Goal: Communication & Community: Answer question/provide support

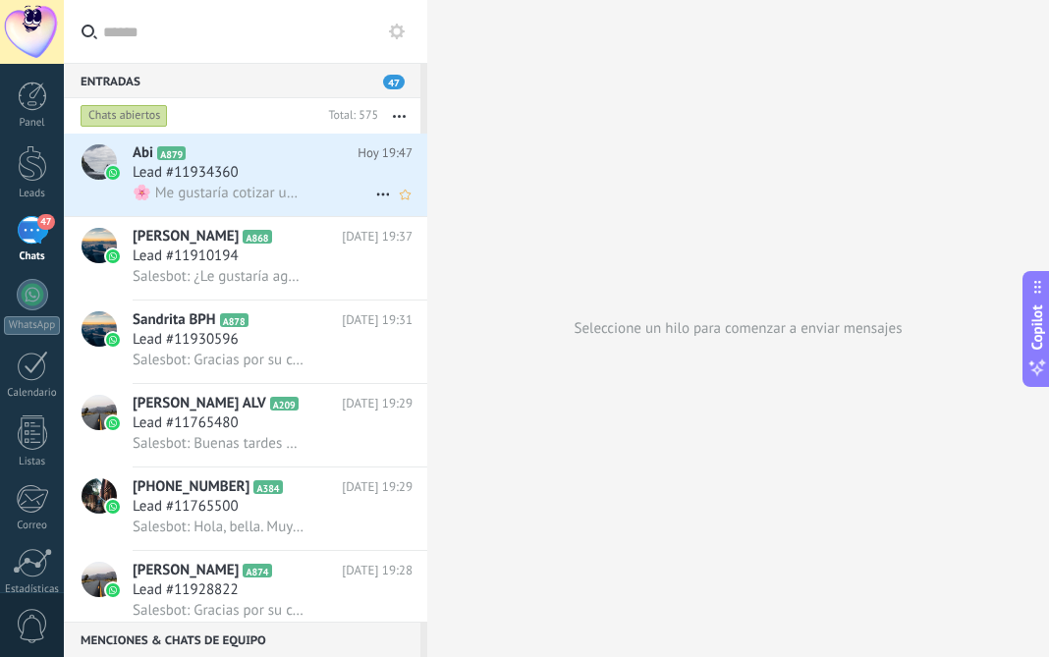
click at [328, 180] on div "Lead #11934360" at bounding box center [273, 173] width 280 height 20
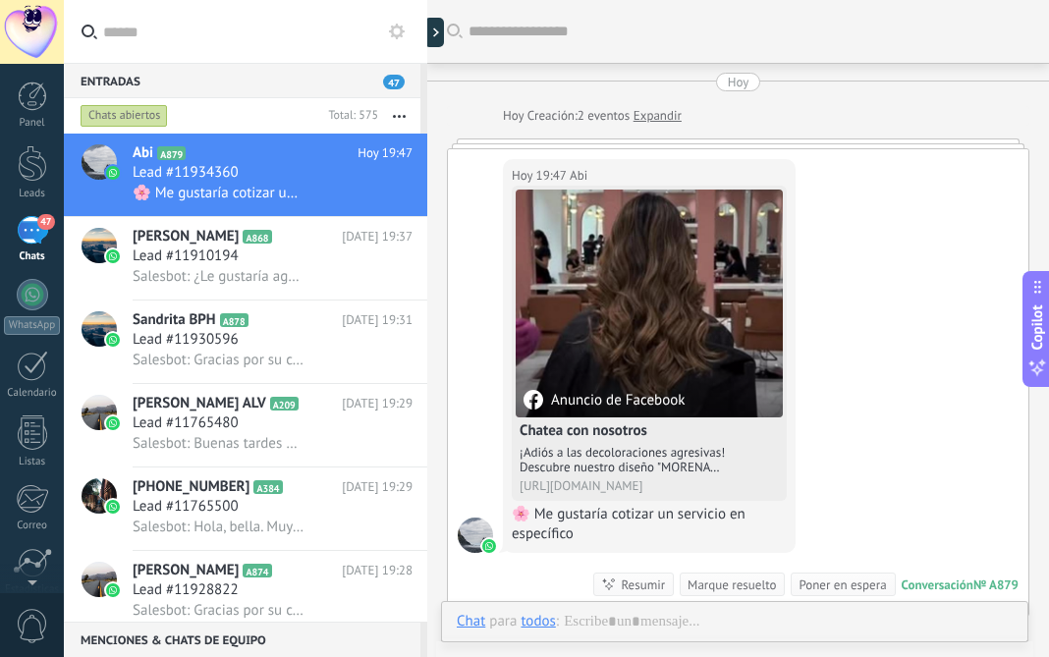
scroll to position [49, 0]
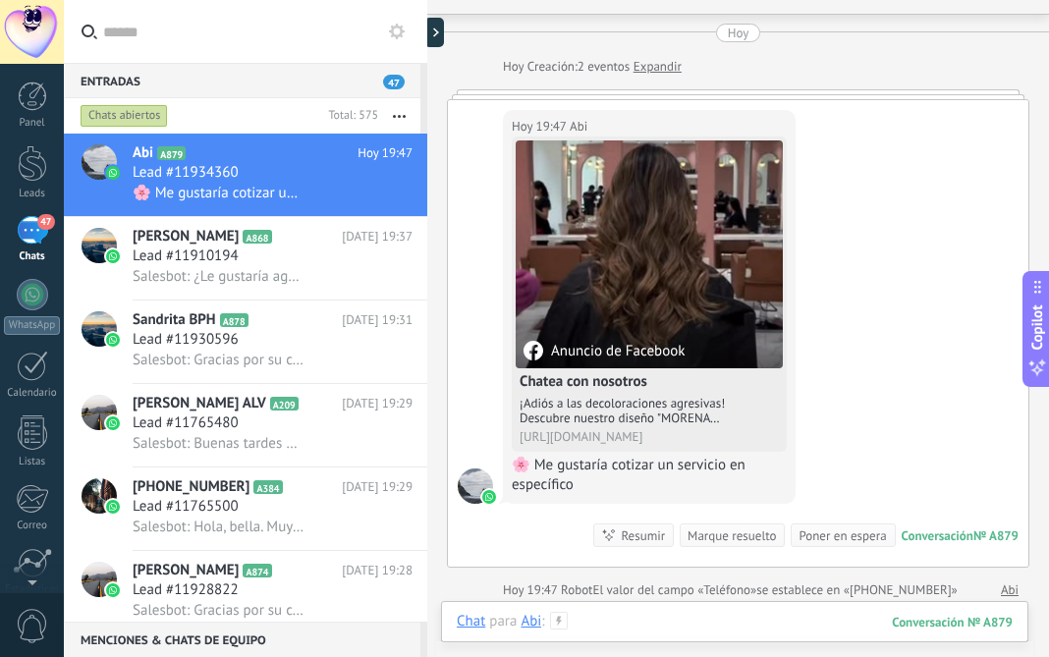
click at [615, 621] on div at bounding box center [735, 641] width 556 height 59
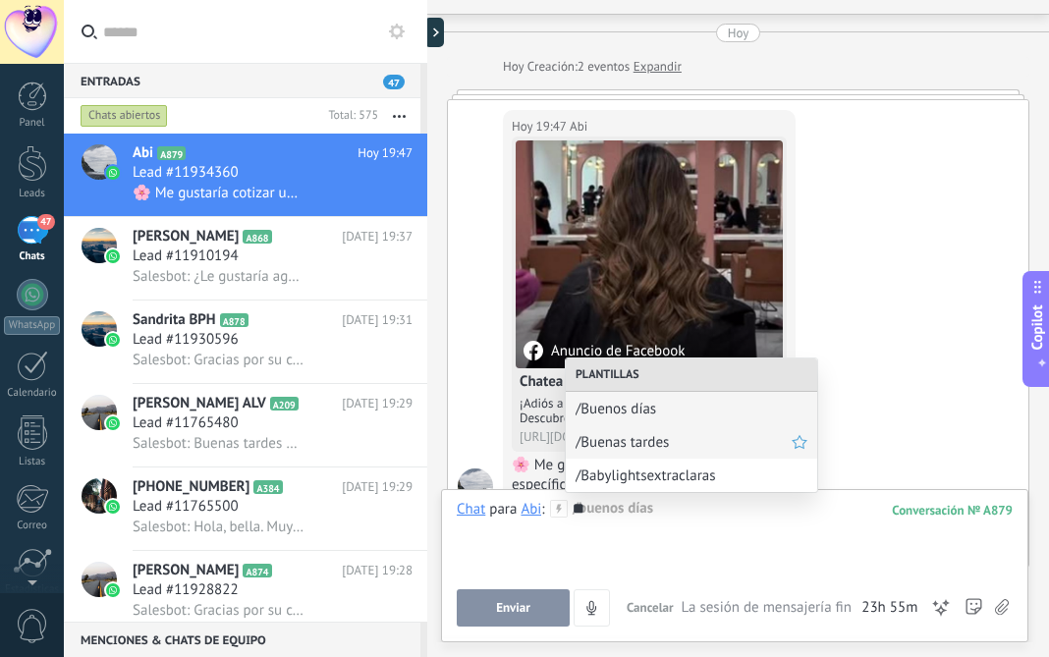
click at [648, 447] on span "/Buenas tardes" at bounding box center [684, 442] width 216 height 19
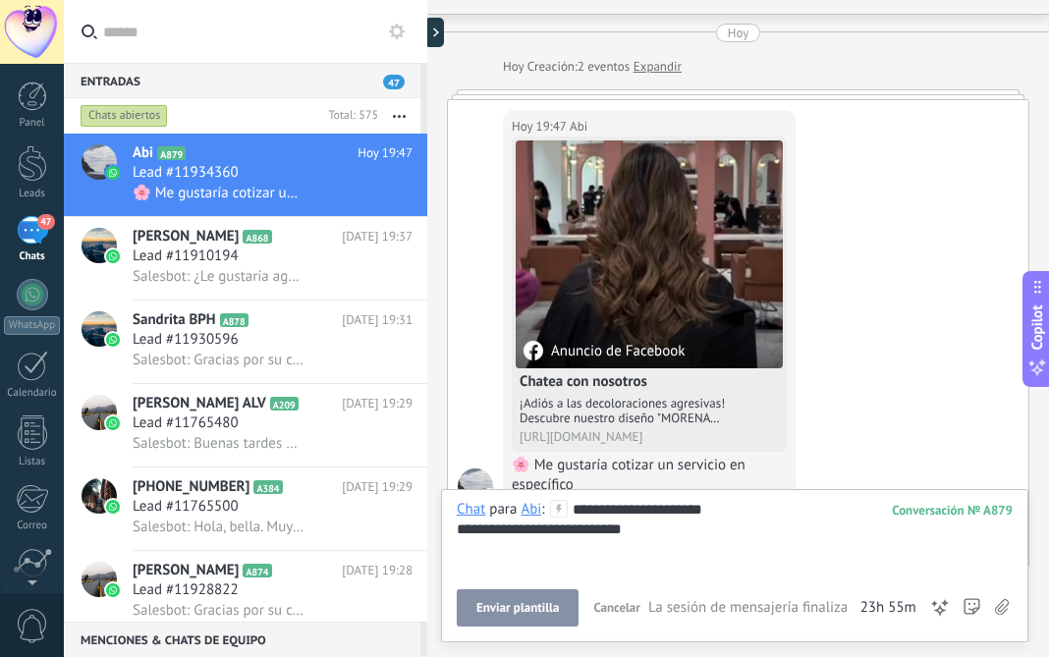
click at [536, 611] on span "Enviar plantilla" at bounding box center [517, 608] width 83 height 14
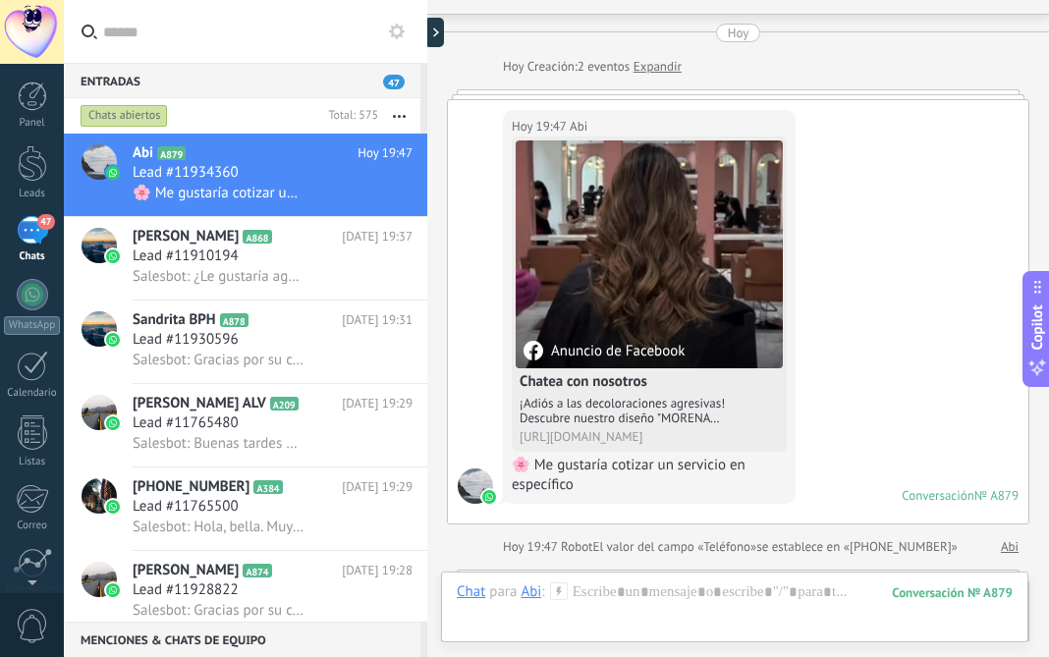
scroll to position [279, 0]
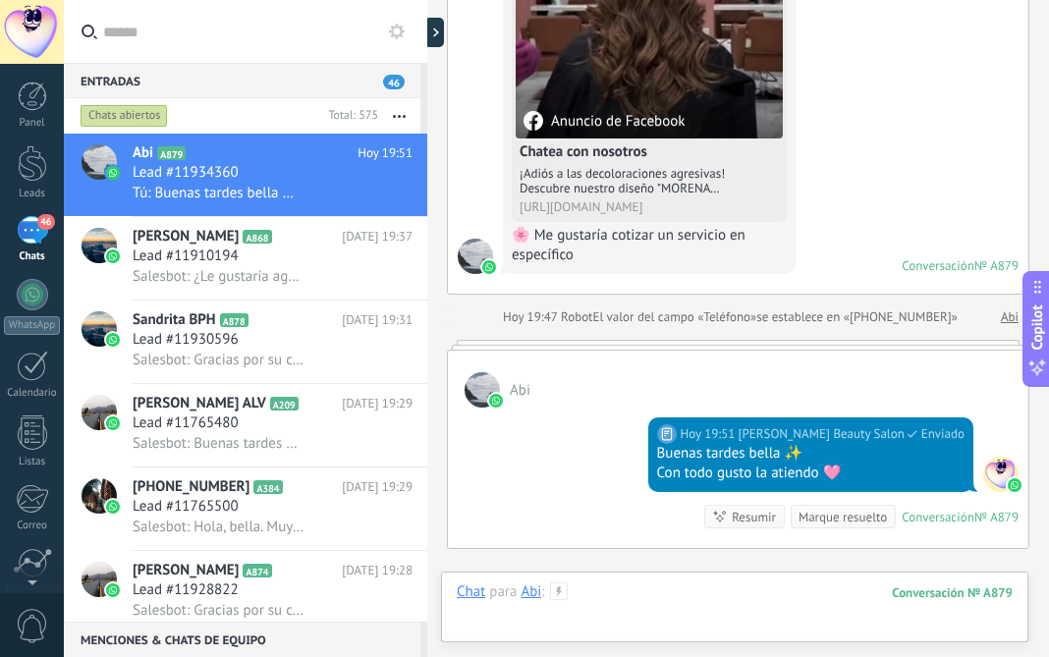
click at [605, 596] on div at bounding box center [735, 612] width 556 height 59
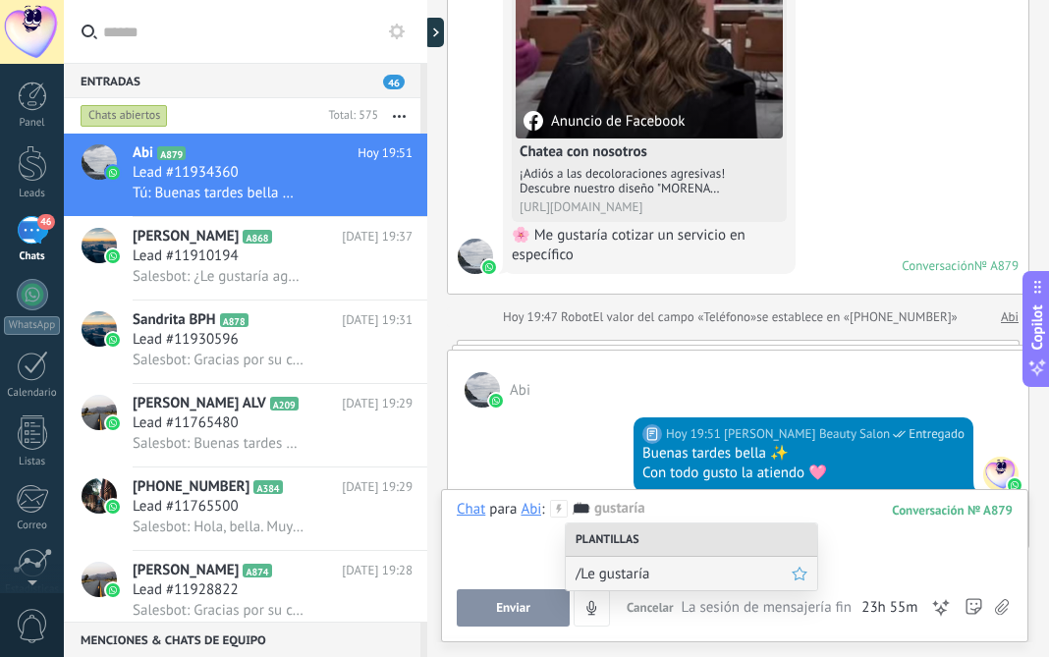
click at [646, 569] on span "/Le gustaría" at bounding box center [684, 574] width 216 height 19
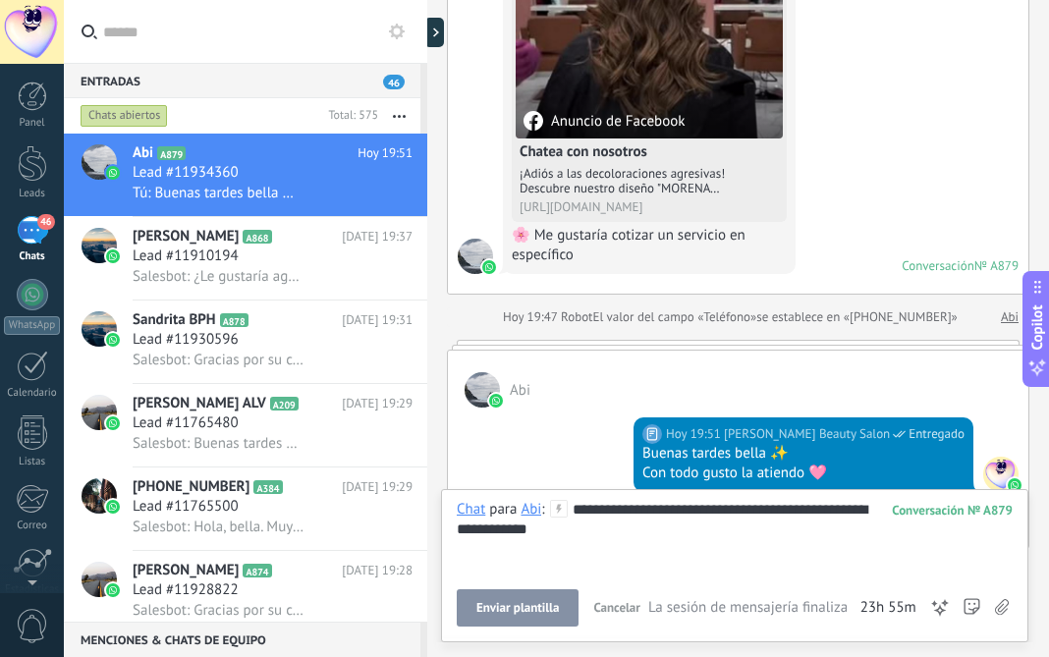
click at [512, 606] on span "Enviar plantilla" at bounding box center [517, 608] width 83 height 14
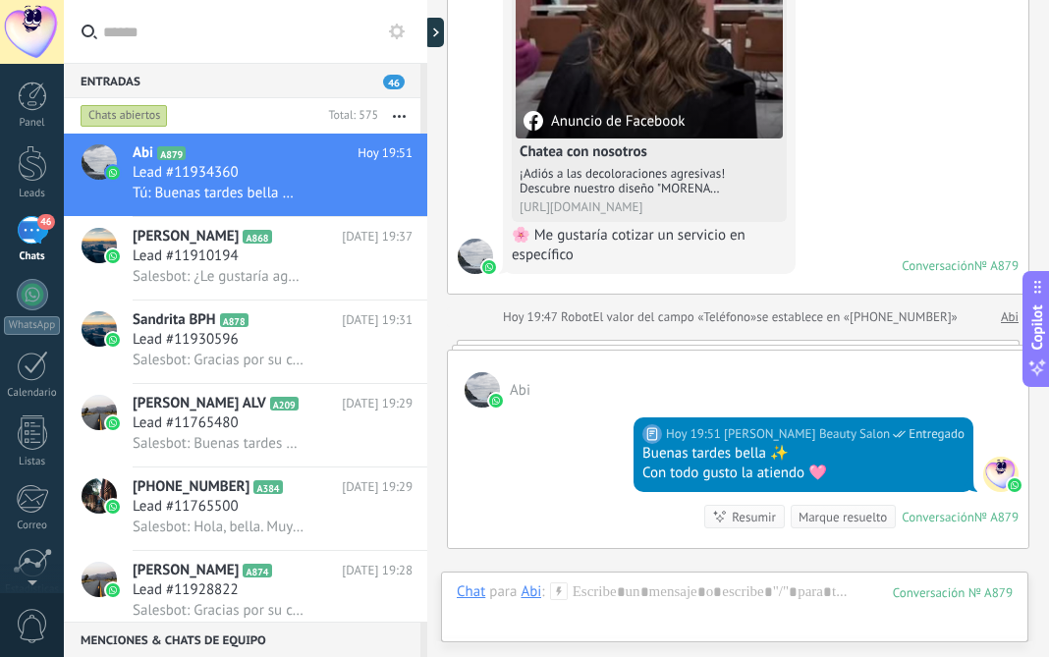
scroll to position [542, 0]
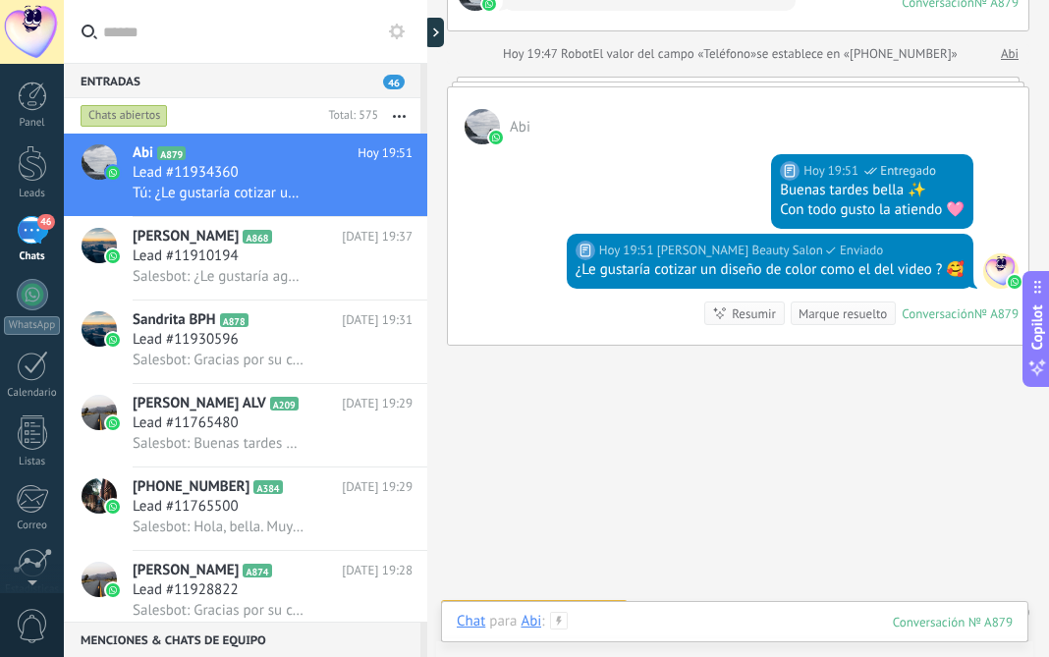
click at [623, 624] on div at bounding box center [735, 641] width 556 height 59
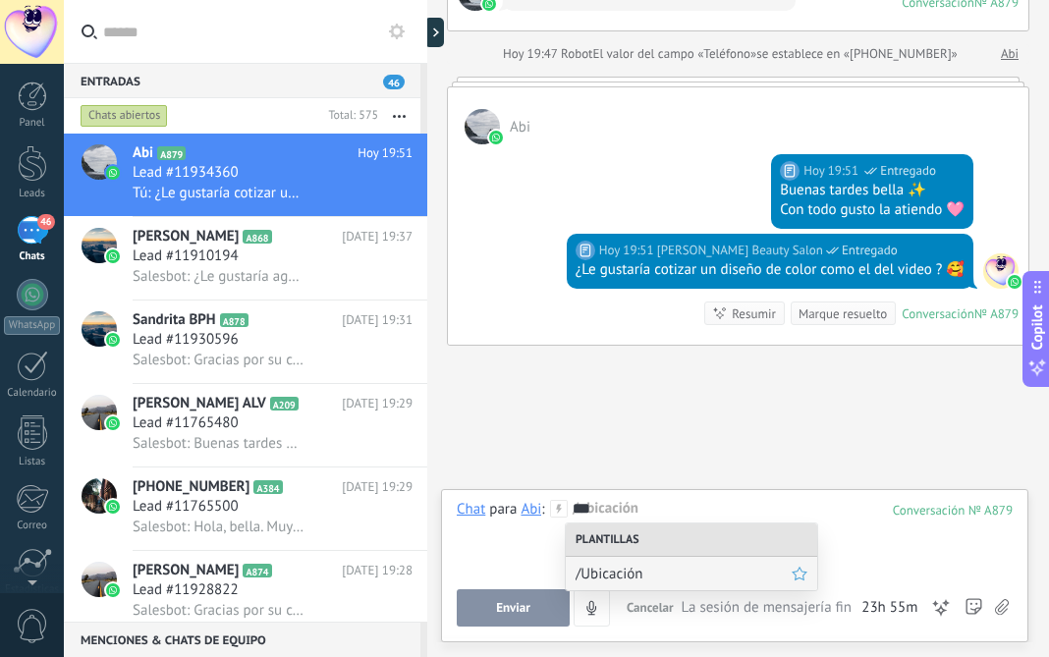
click at [624, 574] on span "/Ubicación" at bounding box center [684, 574] width 216 height 19
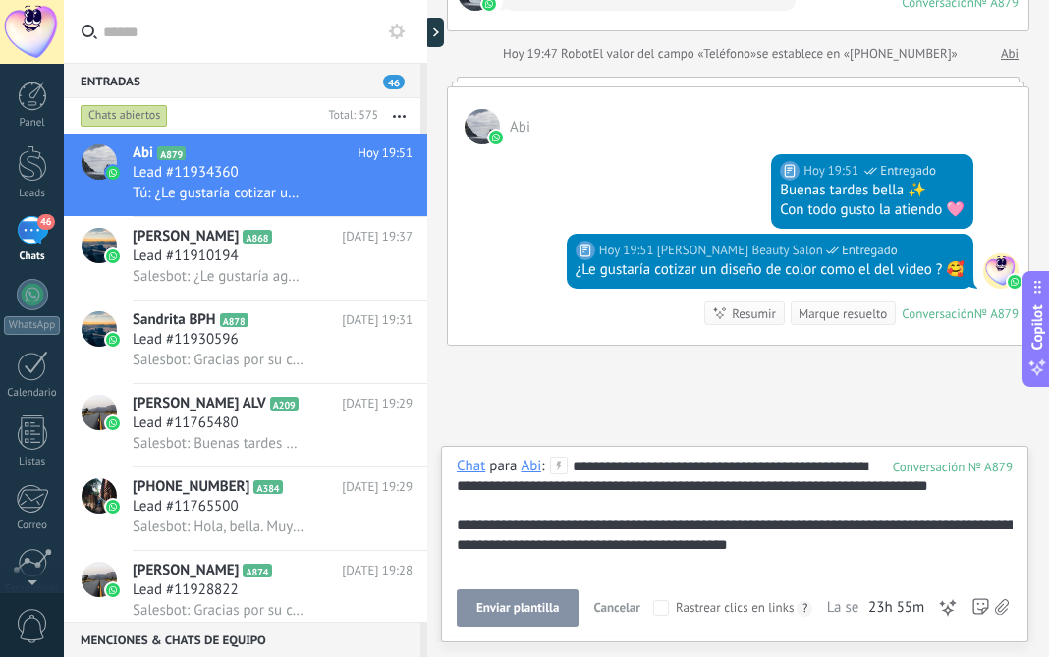
click at [504, 598] on button "Enviar plantilla" at bounding box center [518, 607] width 122 height 37
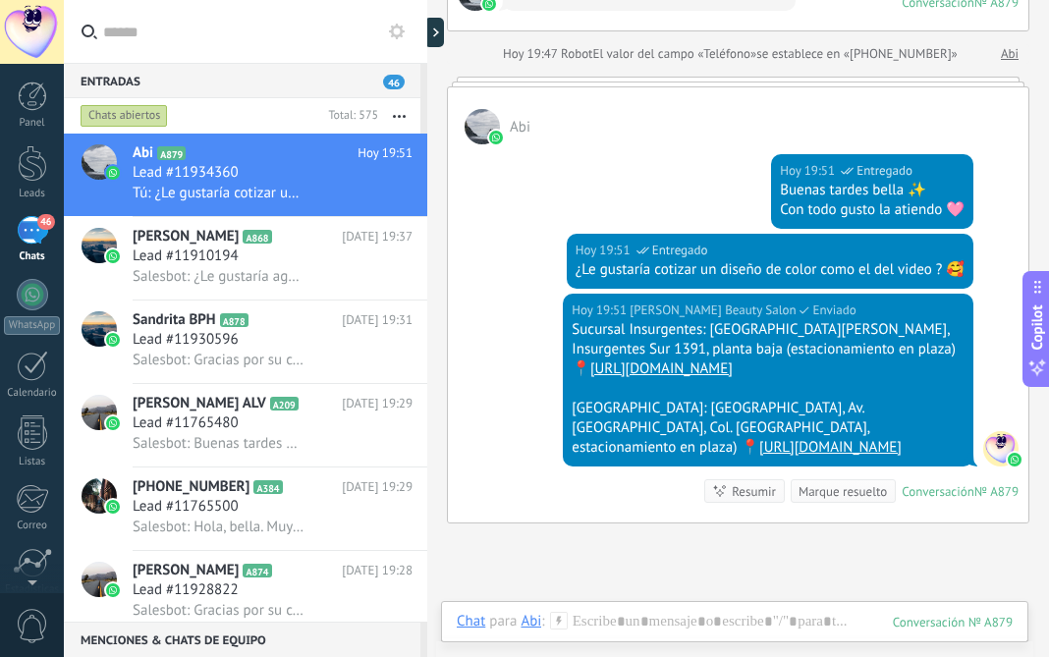
scroll to position [720, 0]
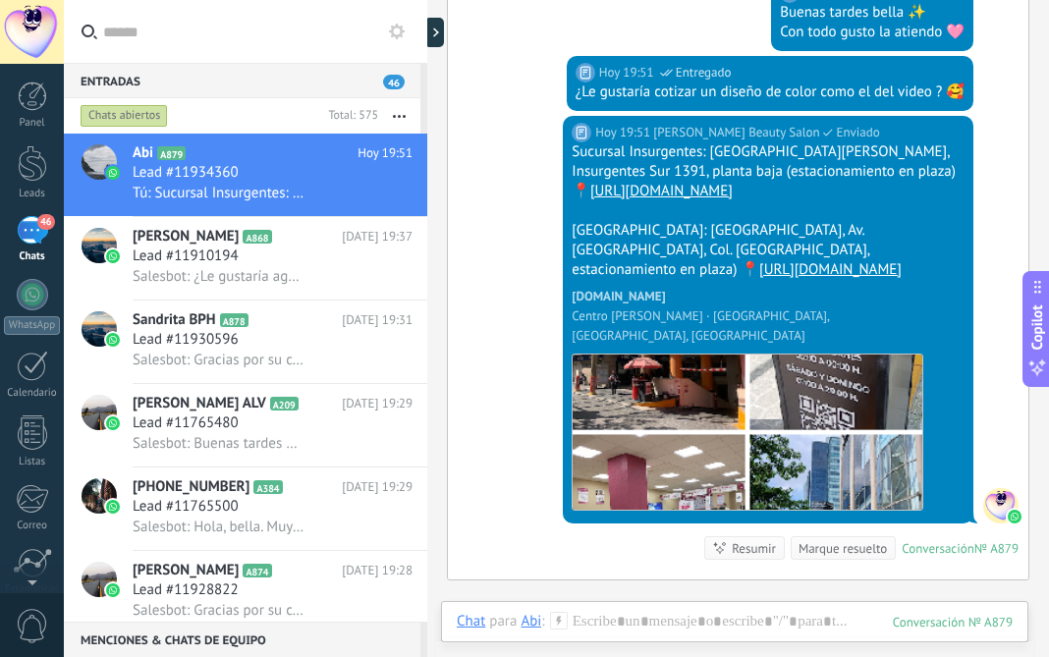
click at [398, 31] on icon at bounding box center [397, 32] width 16 height 16
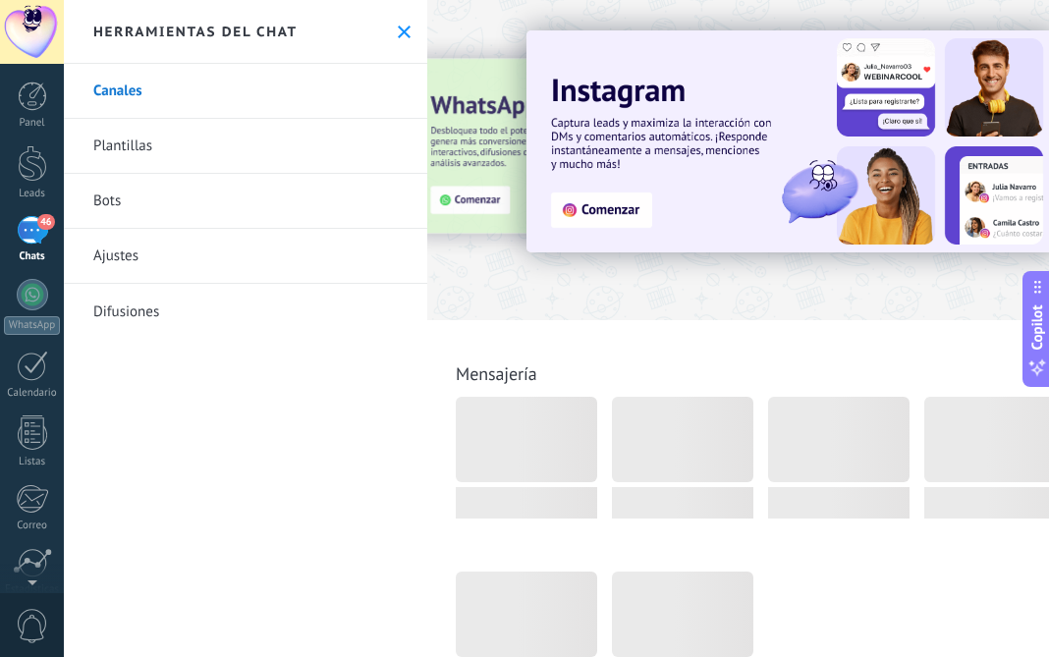
click at [198, 148] on link "Plantillas" at bounding box center [246, 146] width 364 height 55
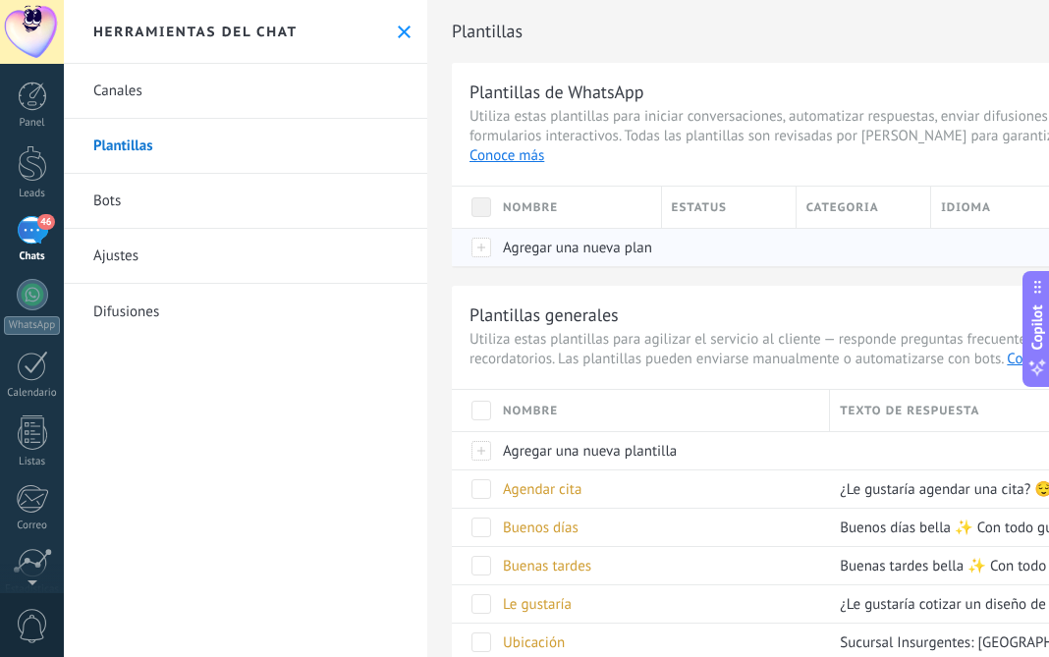
click at [541, 239] on span "Agregar una nueva plantilla" at bounding box center [590, 248] width 174 height 19
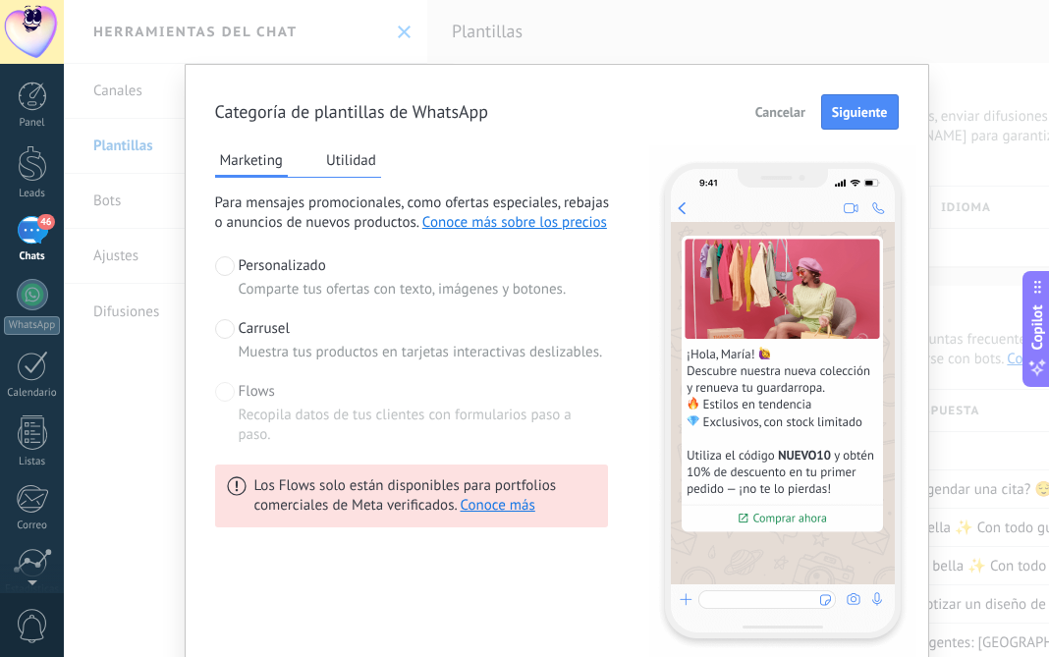
click at [225, 329] on span at bounding box center [225, 329] width 20 height 20
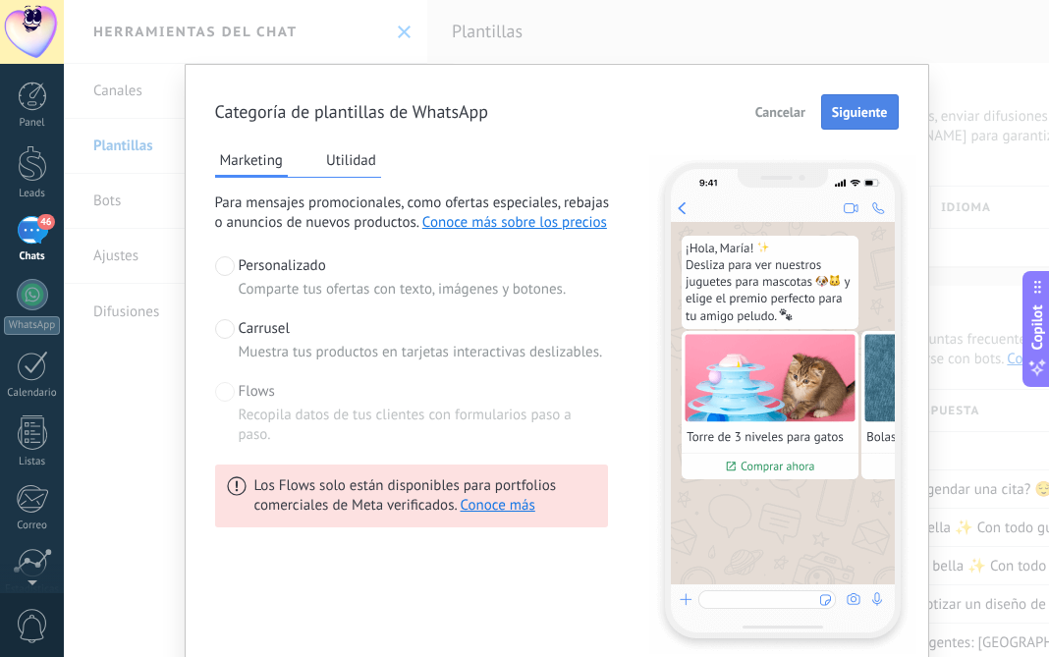
click at [852, 110] on span "Siguiente" at bounding box center [860, 112] width 56 height 14
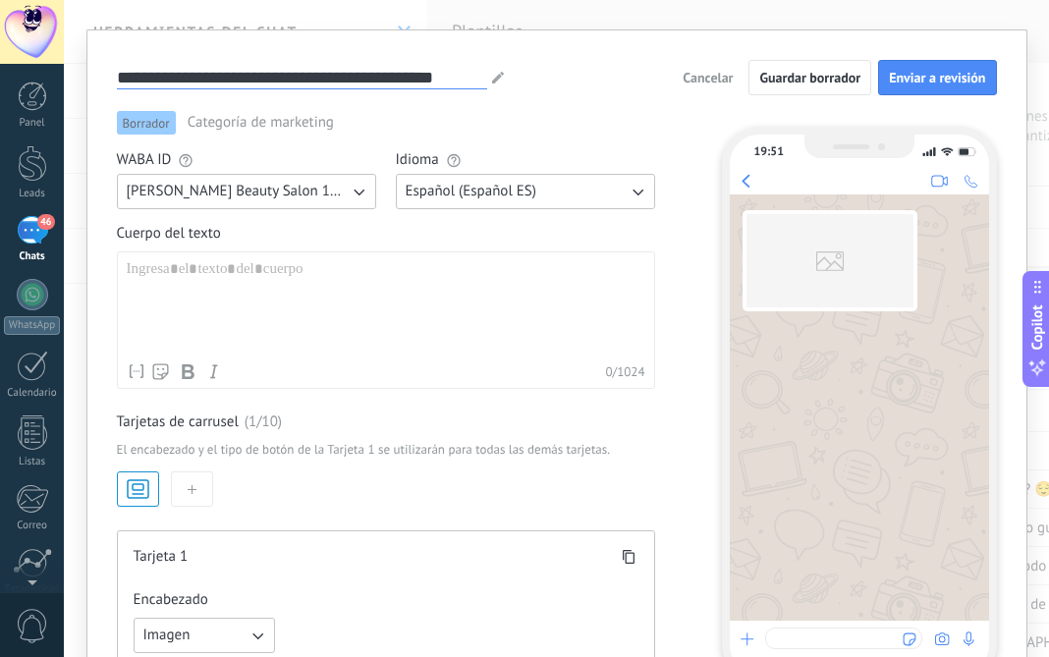
click at [389, 74] on input "**********" at bounding box center [302, 77] width 370 height 23
drag, startPoint x: 476, startPoint y: 79, endPoint x: 84, endPoint y: 32, distance: 393.7
click at [86, 38] on div "**********" at bounding box center [556, 563] width 941 height 1068
type input "*"
type input "**********"
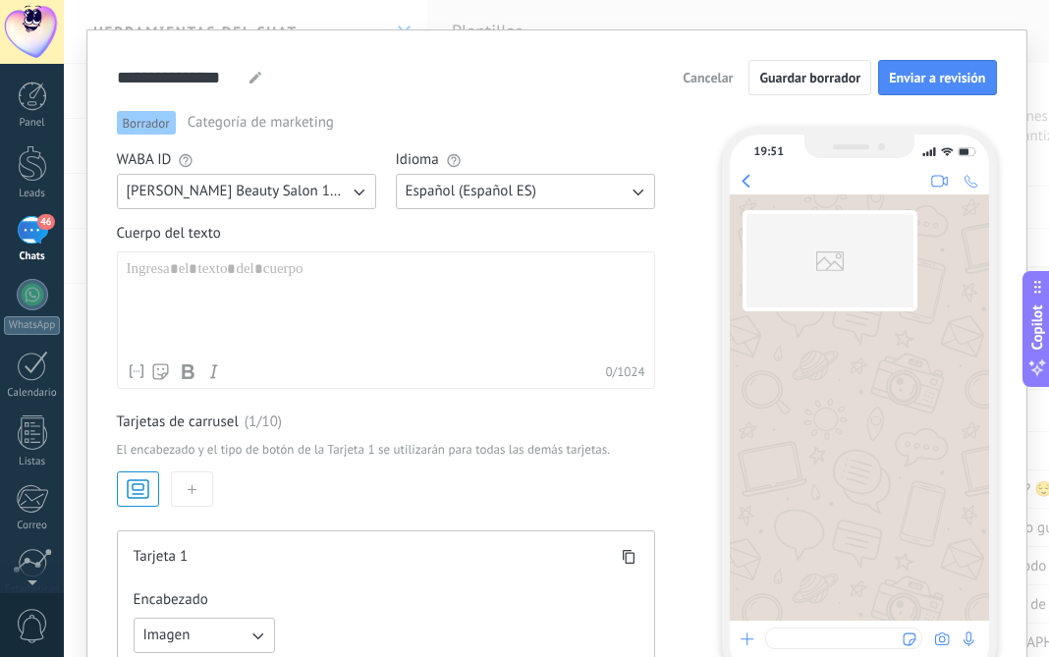
click at [205, 268] on div at bounding box center [386, 306] width 519 height 93
paste div
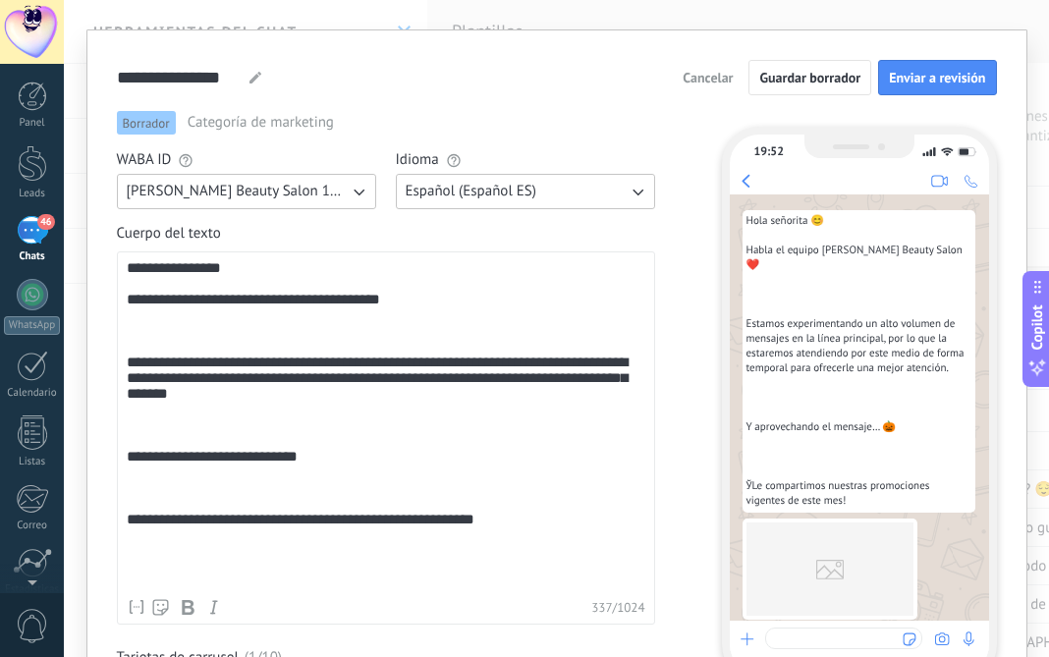
click at [129, 364] on div "**********" at bounding box center [386, 424] width 519 height 329
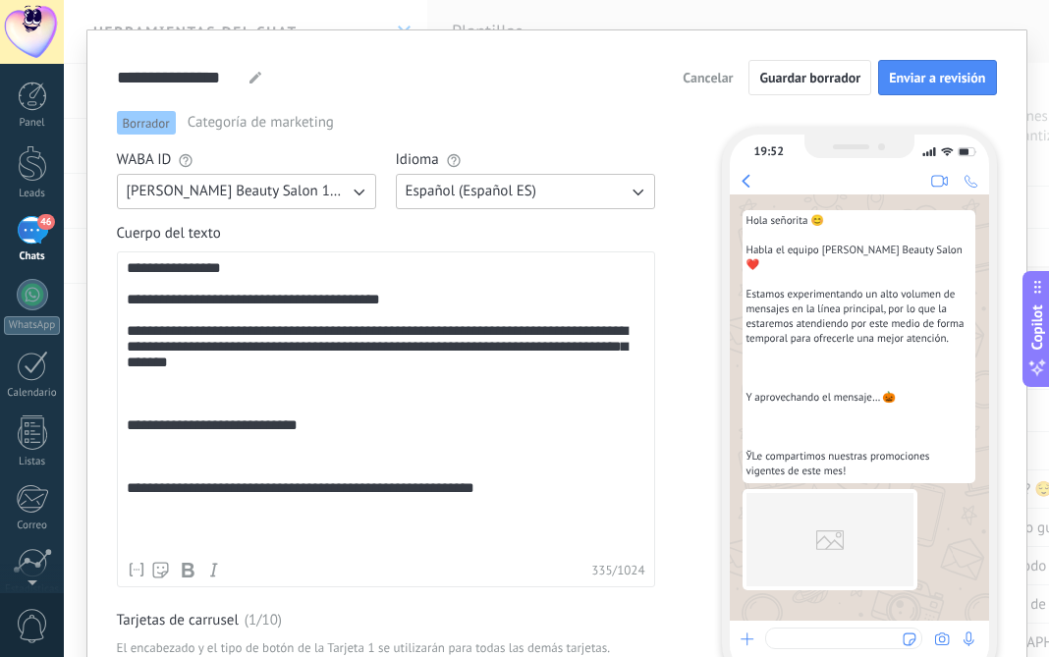
click at [129, 448] on div "**********" at bounding box center [386, 406] width 519 height 292
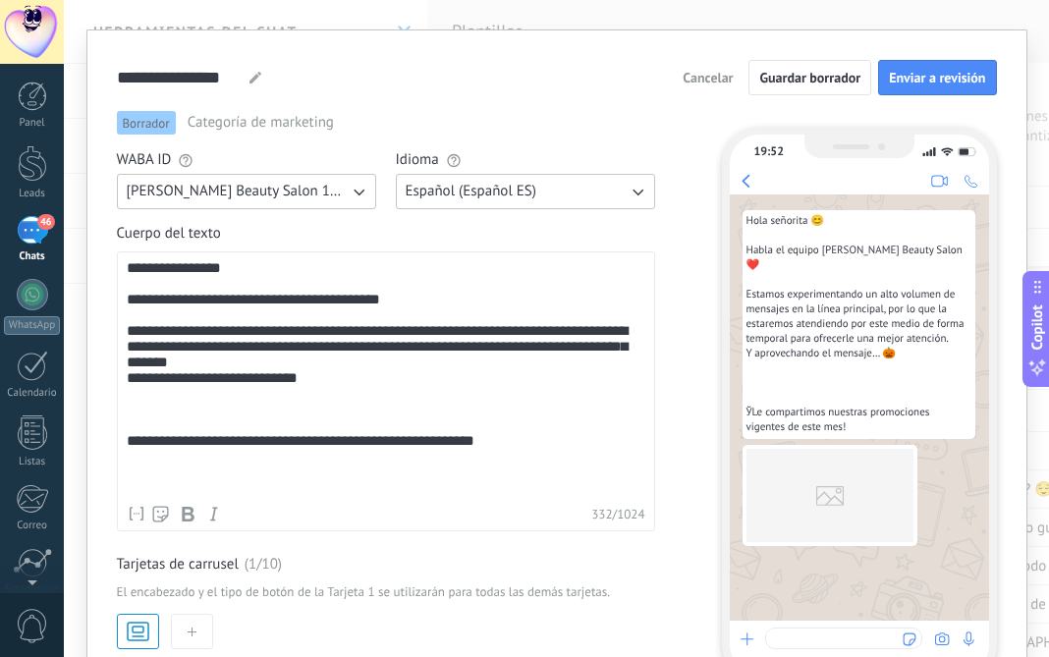
click at [131, 485] on div "**********" at bounding box center [386, 378] width 519 height 236
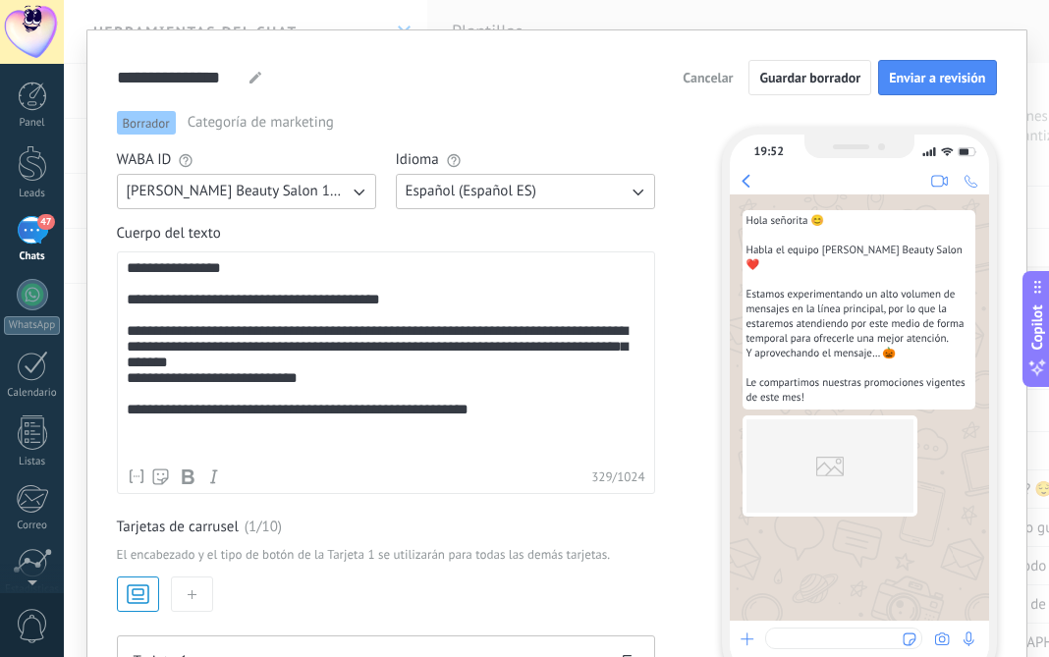
click at [437, 413] on div "**********" at bounding box center [386, 359] width 519 height 198
click at [122, 314] on div "**********" at bounding box center [386, 373] width 538 height 243
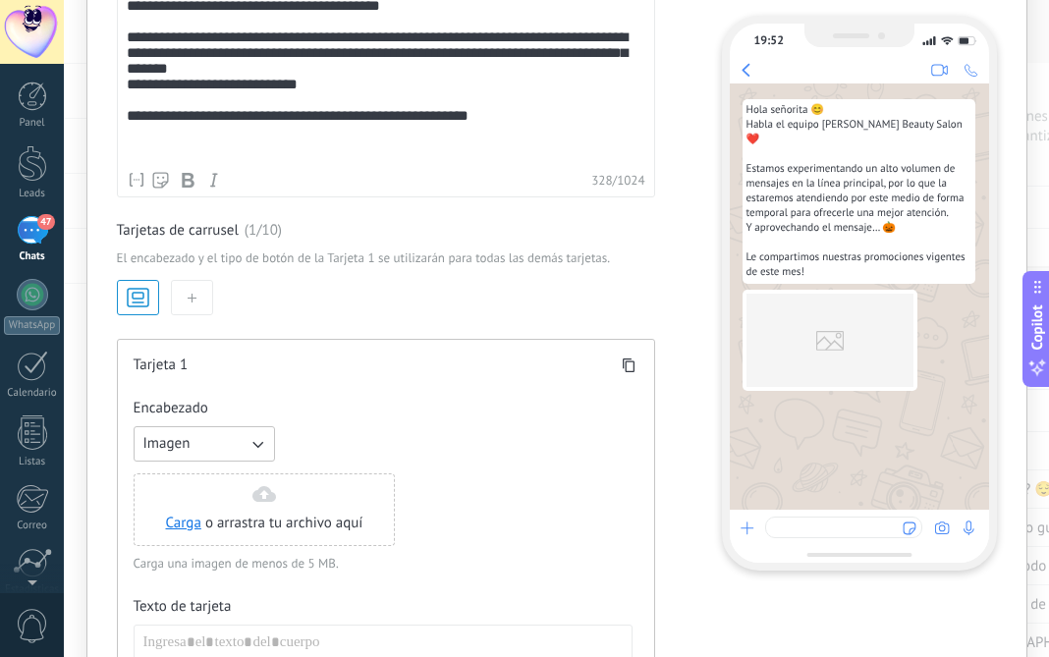
scroll to position [411, 0]
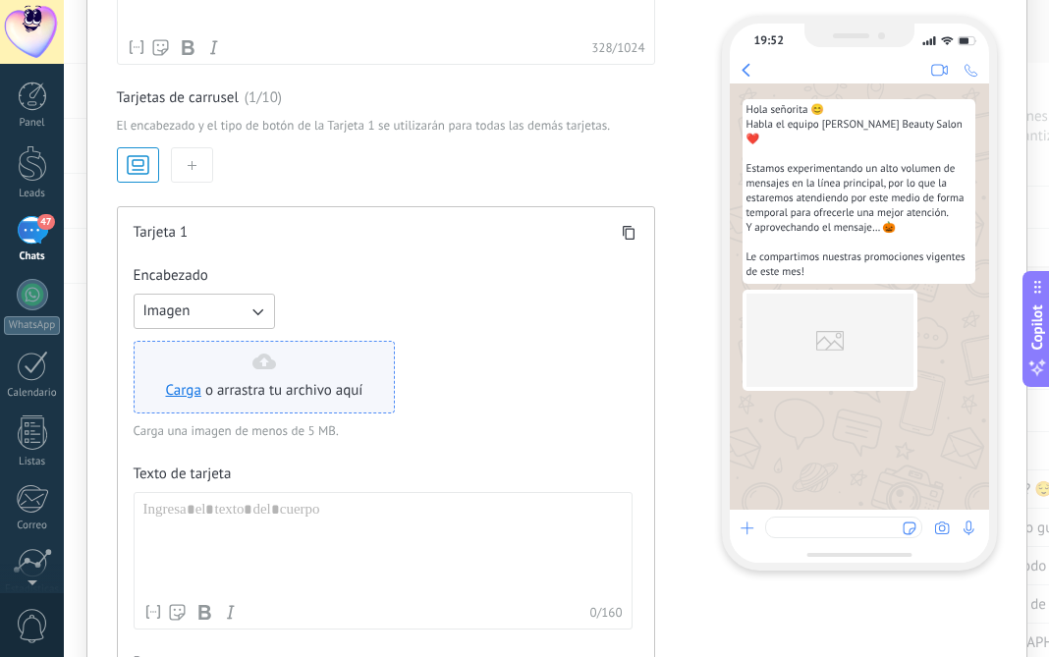
click at [281, 368] on div "Carga o arrastra tu archivo aquí Arrastra aquí" at bounding box center [264, 377] width 197 height 47
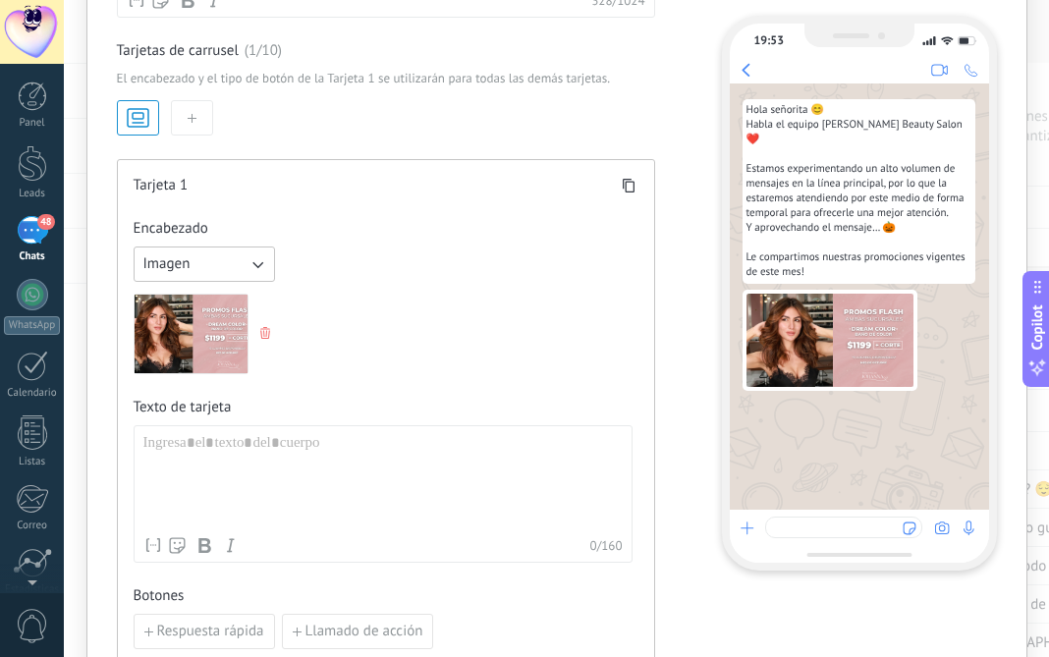
scroll to position [452, 0]
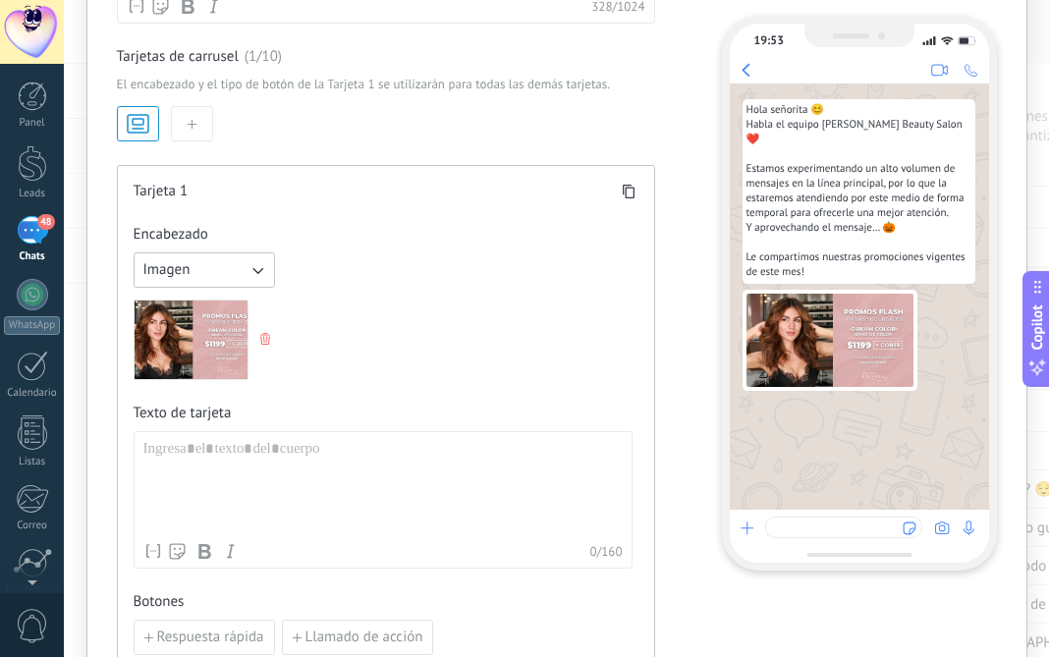
click at [192, 121] on button "button" at bounding box center [192, 123] width 42 height 35
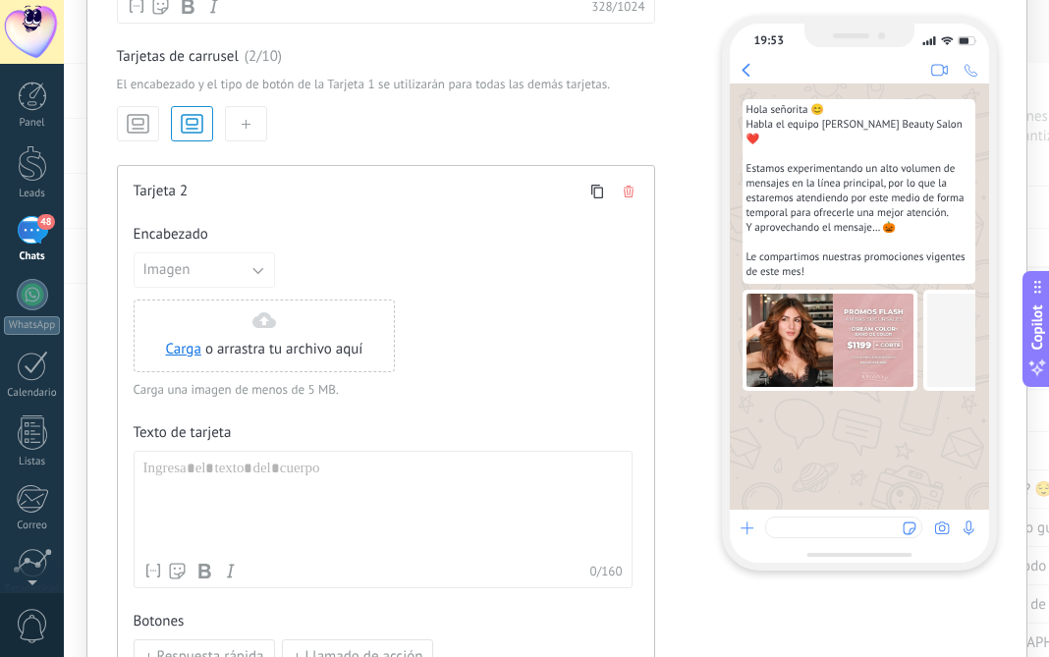
scroll to position [0, 123]
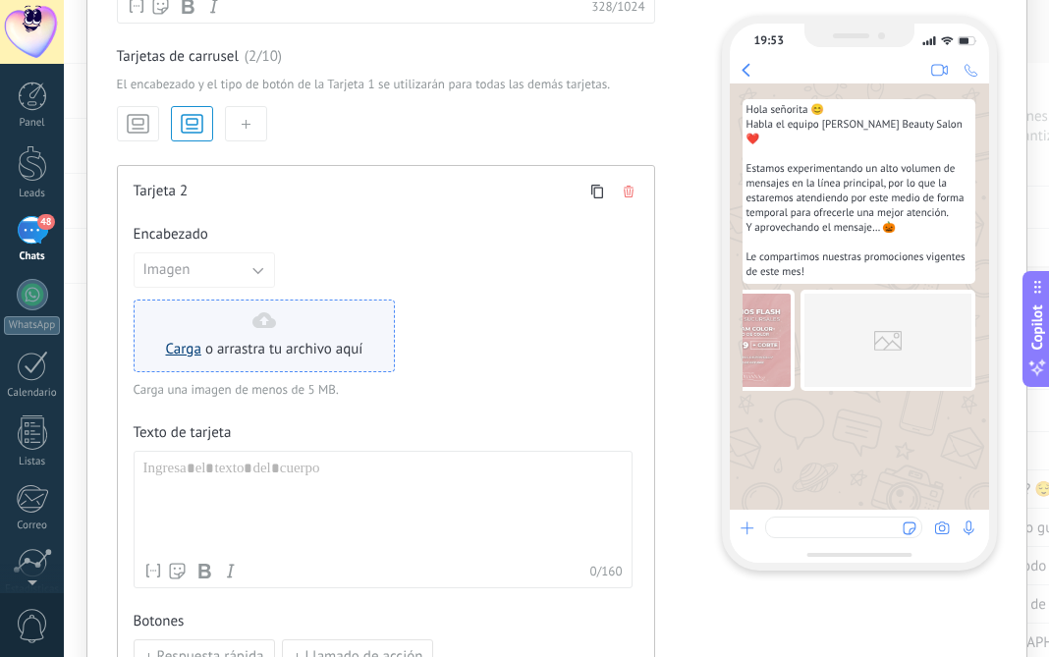
click at [178, 355] on link "Carga" at bounding box center [183, 349] width 35 height 19
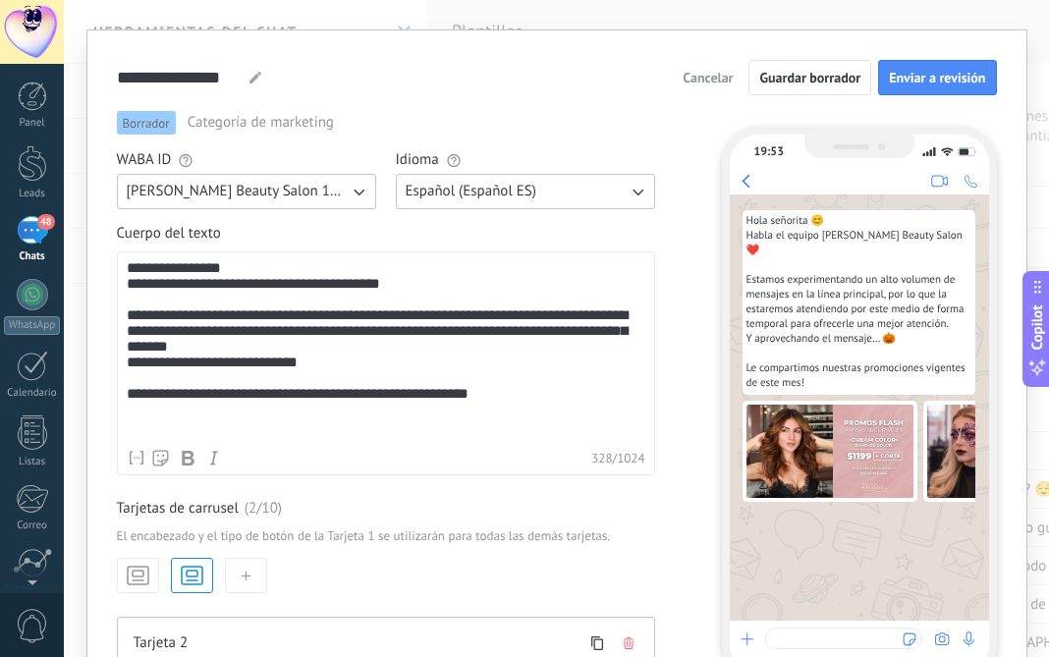
click at [700, 80] on span "Cancelar" at bounding box center [708, 78] width 50 height 14
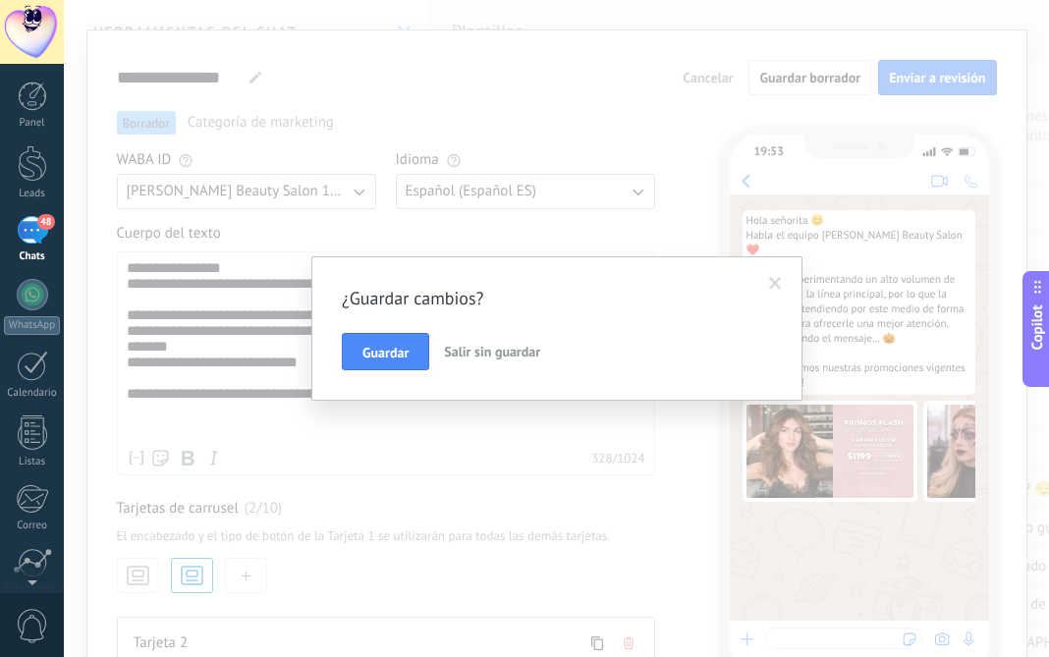
click at [769, 281] on span at bounding box center [775, 283] width 32 height 33
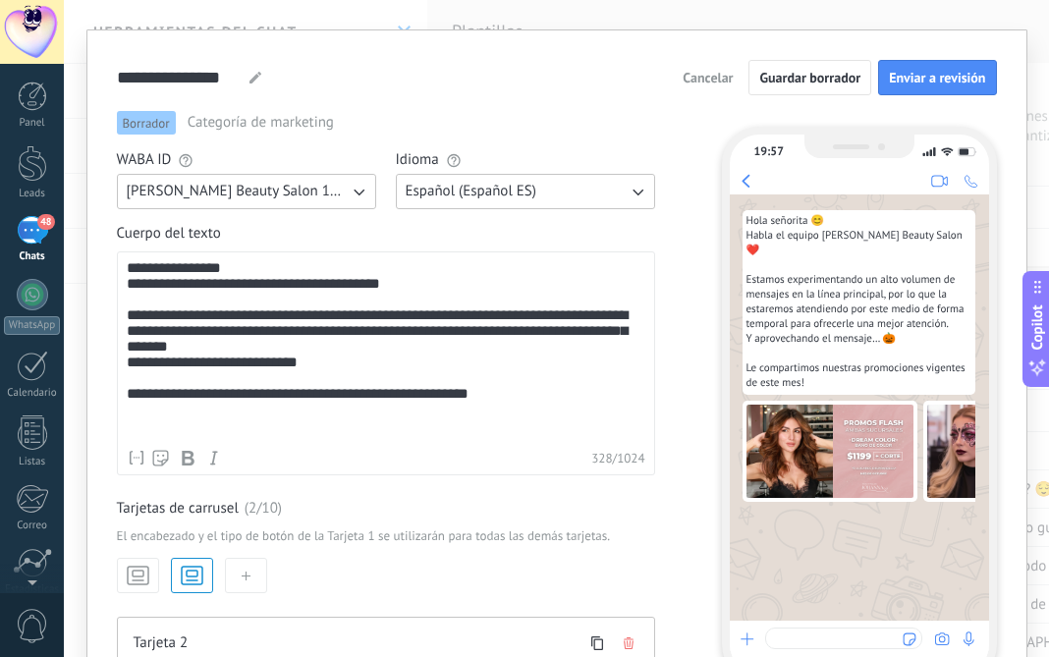
click at [706, 83] on span "Cancelar" at bounding box center [708, 78] width 50 height 14
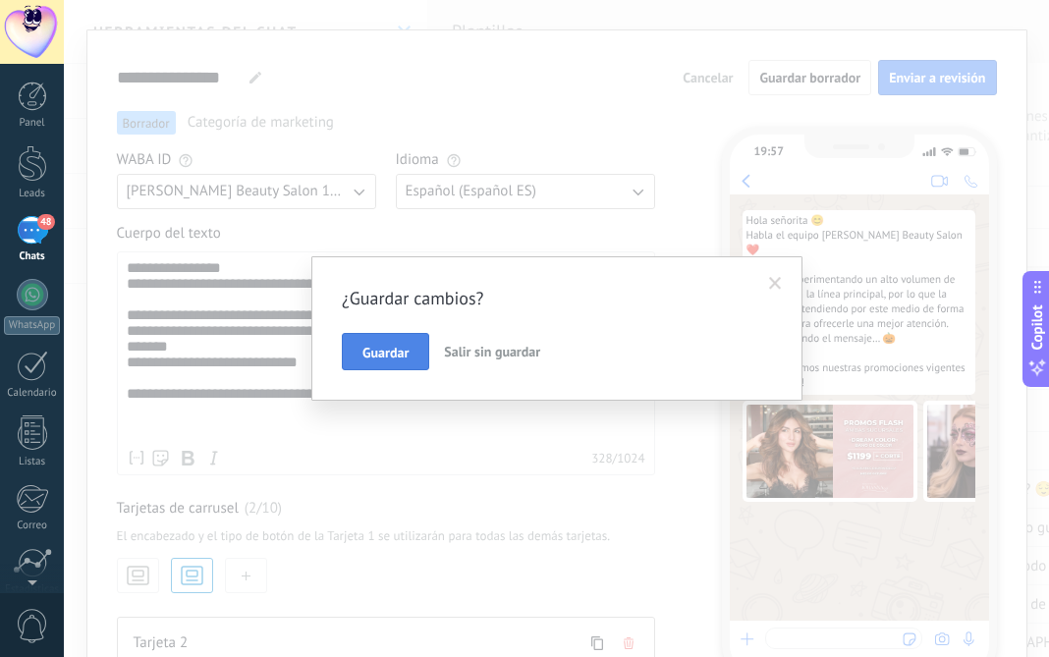
click at [396, 342] on button "Guardar" at bounding box center [385, 351] width 87 height 37
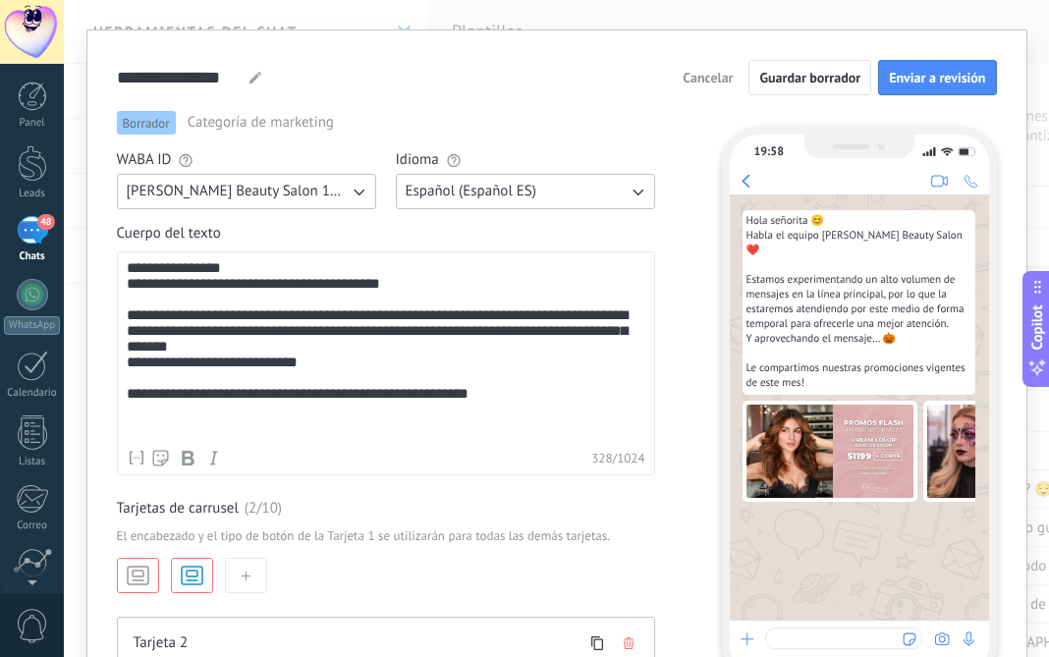
click at [706, 75] on span "Cancelar" at bounding box center [708, 78] width 50 height 14
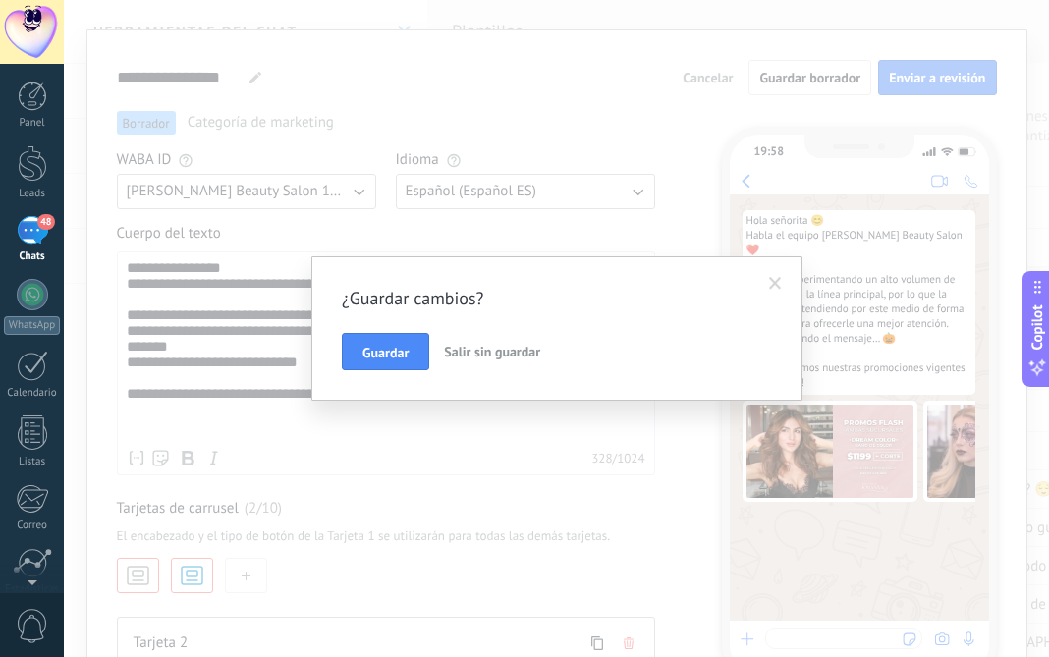
click at [490, 355] on span "Salir sin guardar" at bounding box center [492, 352] width 96 height 18
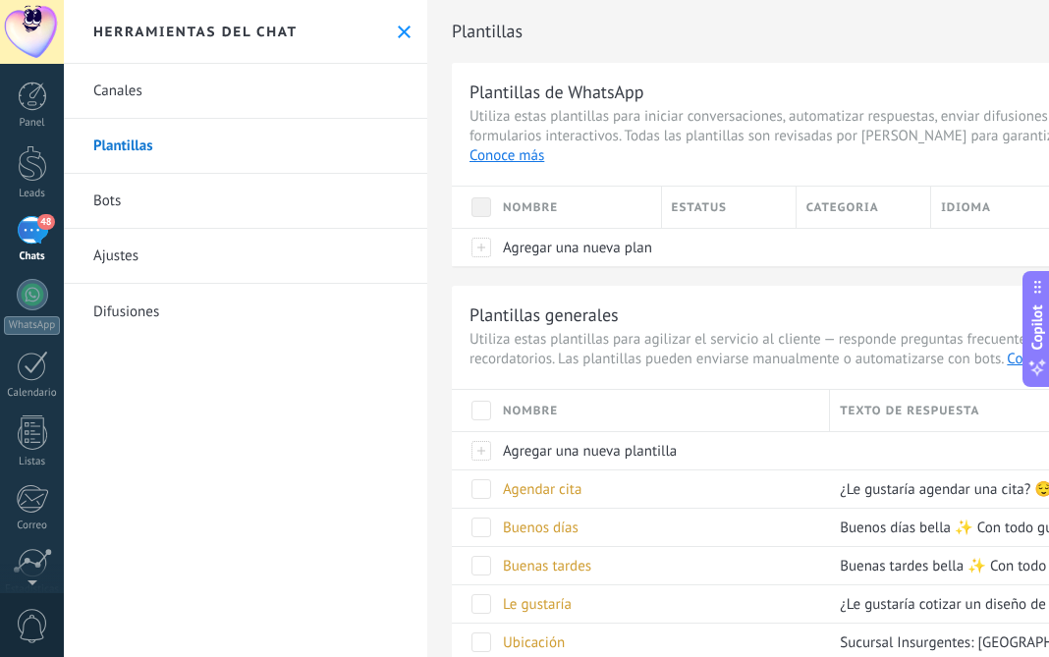
click at [398, 32] on use at bounding box center [404, 32] width 13 height 13
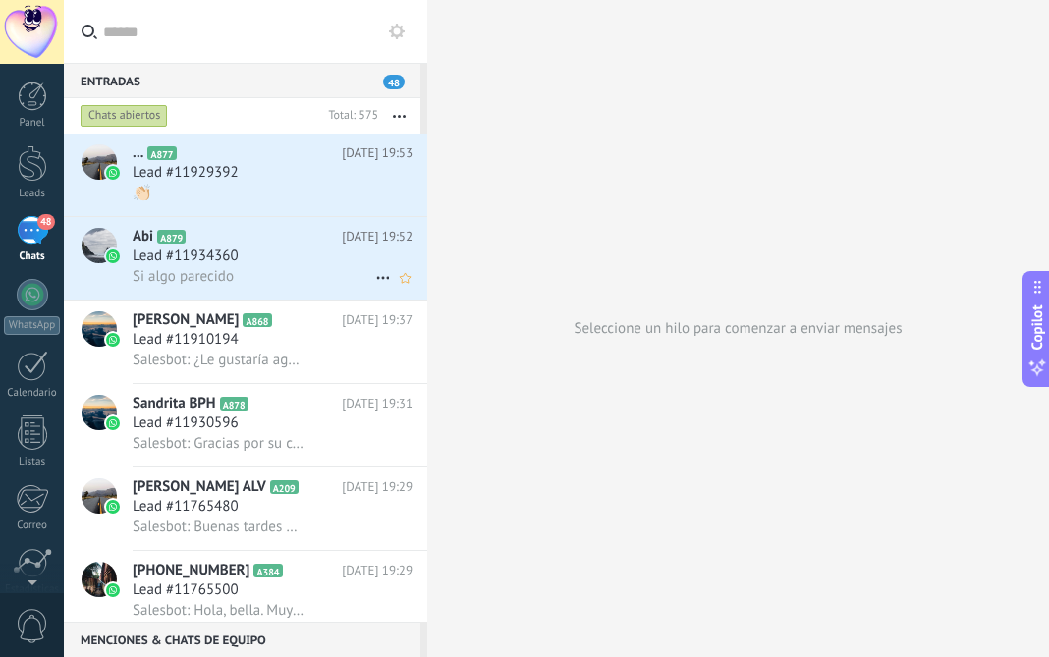
click at [307, 259] on div "Lead #11934360" at bounding box center [273, 257] width 280 height 20
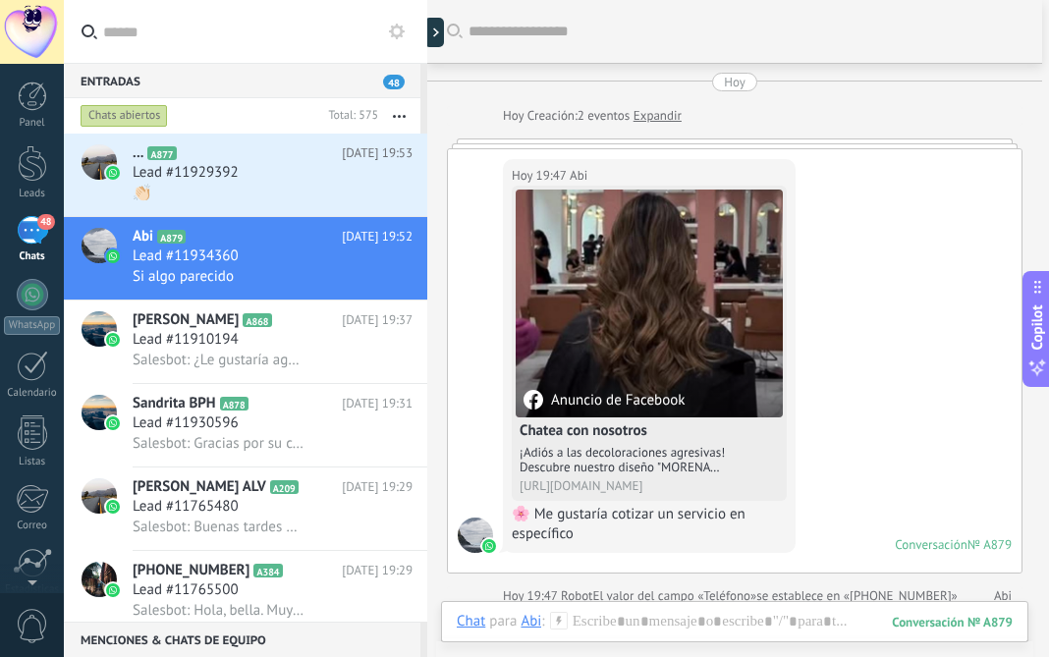
scroll to position [808, 0]
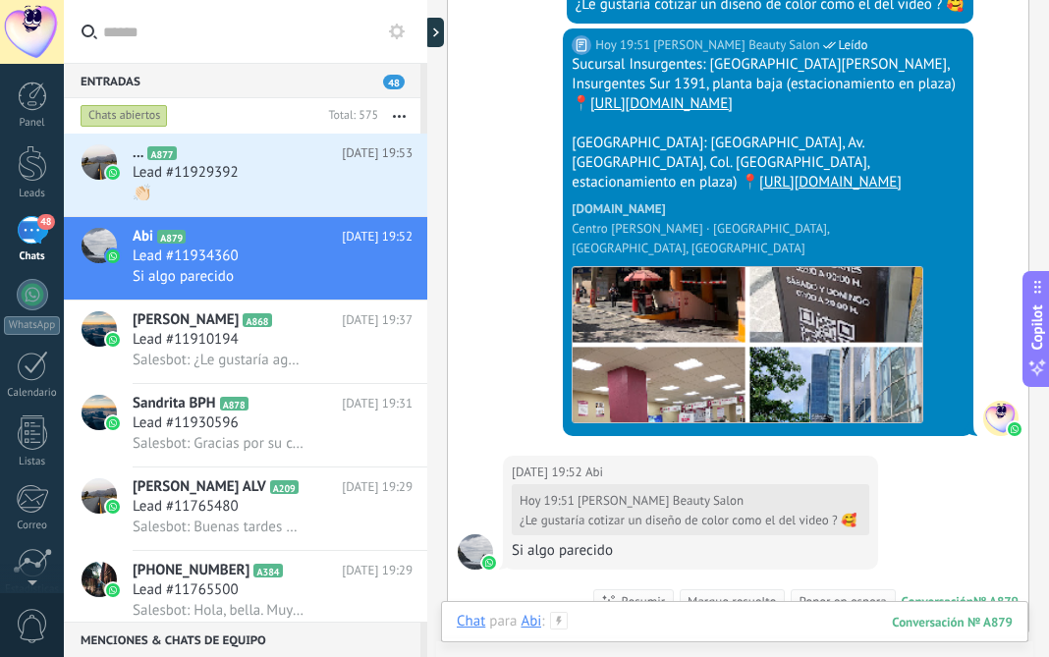
click at [616, 620] on div at bounding box center [735, 641] width 556 height 59
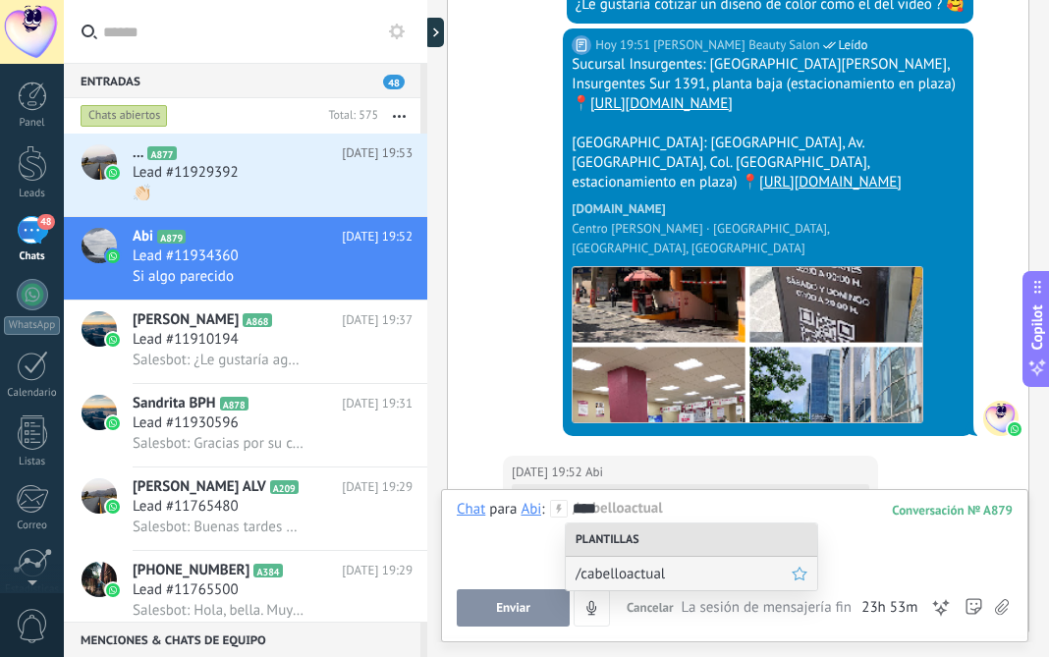
click at [631, 573] on span "/cabelloactual" at bounding box center [684, 574] width 216 height 19
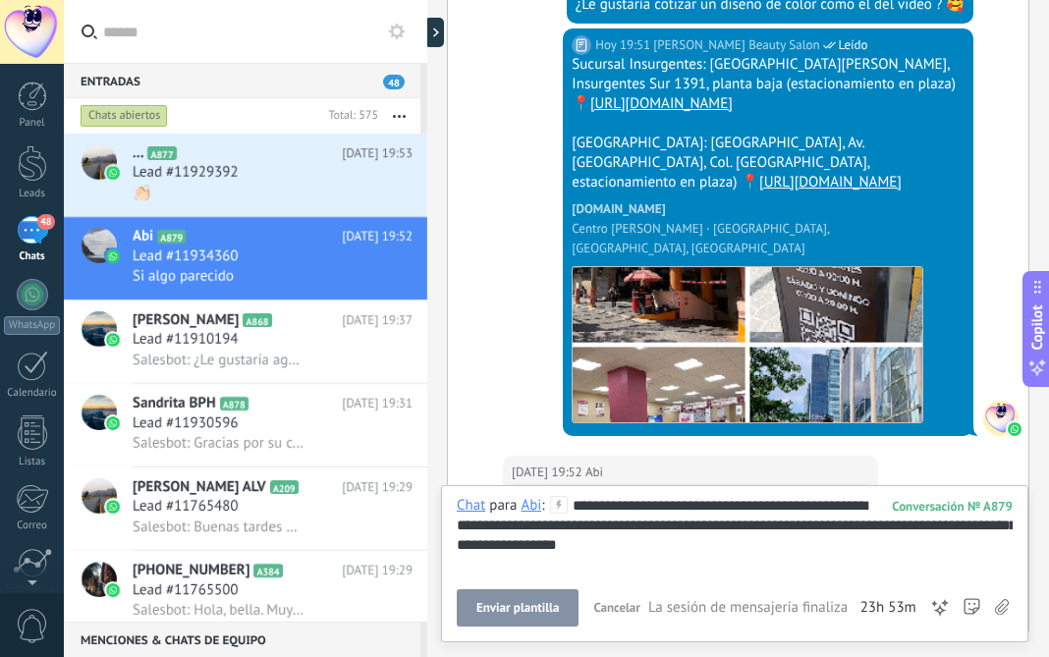
click at [507, 609] on span "Enviar plantilla" at bounding box center [517, 608] width 83 height 14
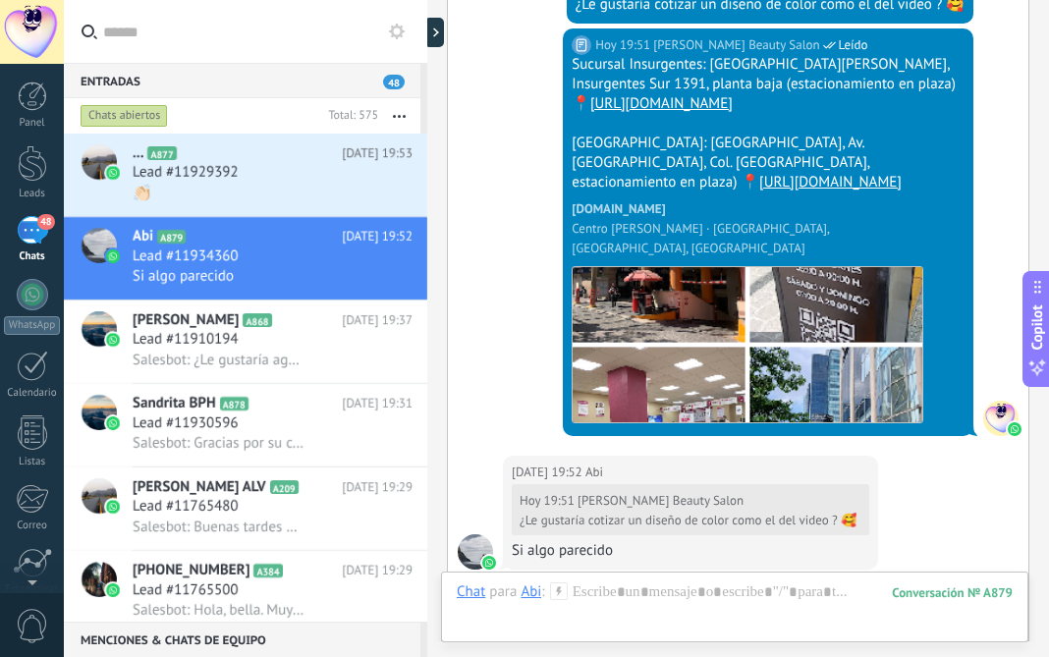
scroll to position [1234, 0]
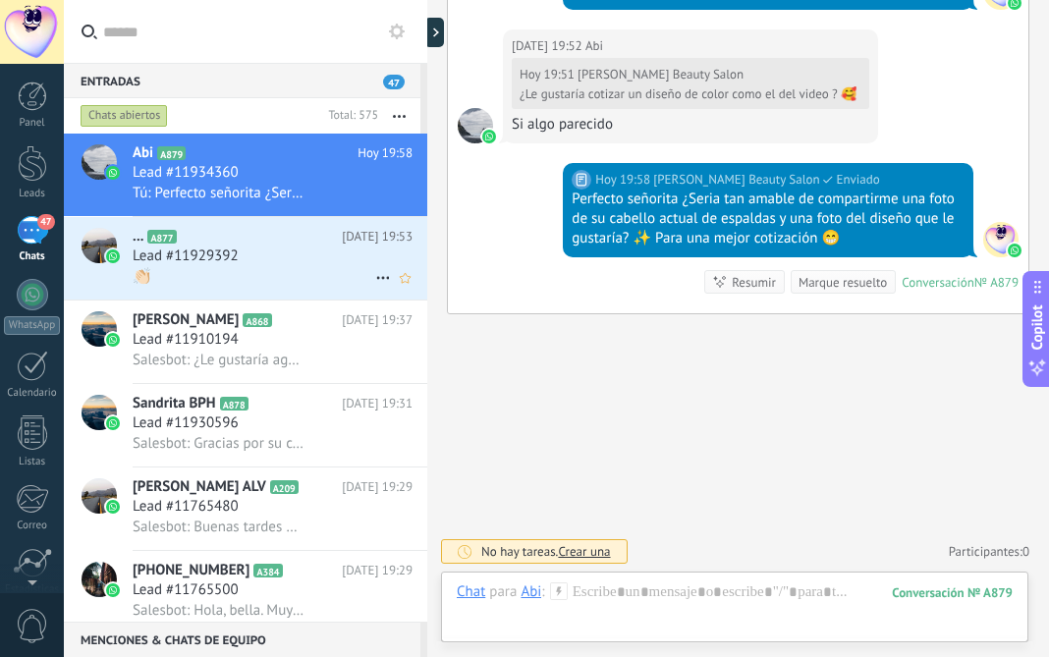
click at [215, 242] on h2 "... A877" at bounding box center [237, 237] width 209 height 20
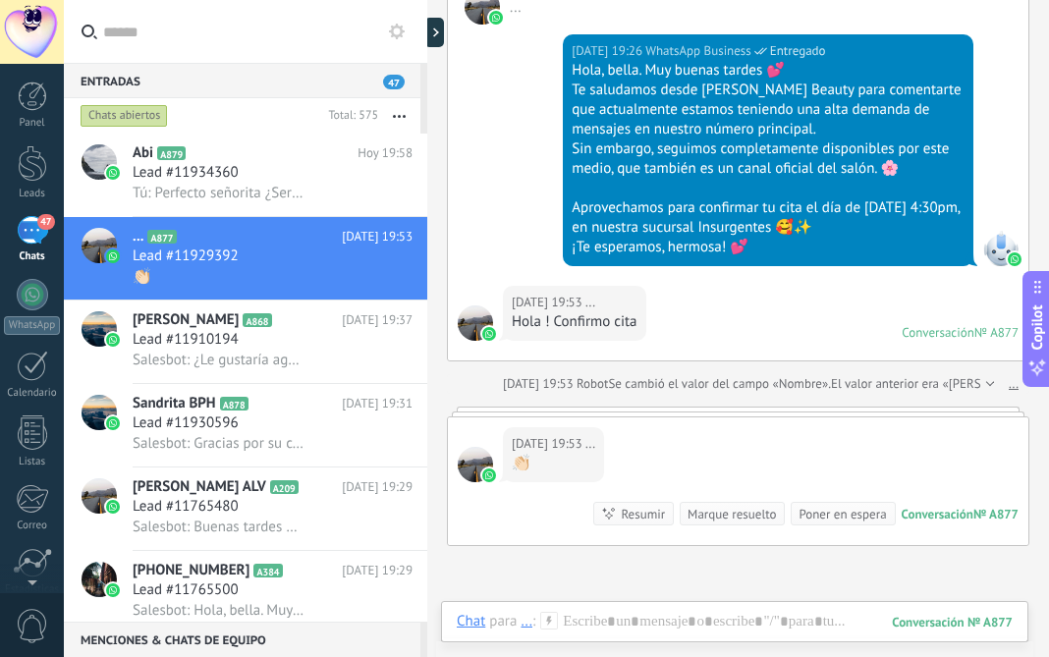
scroll to position [219, 0]
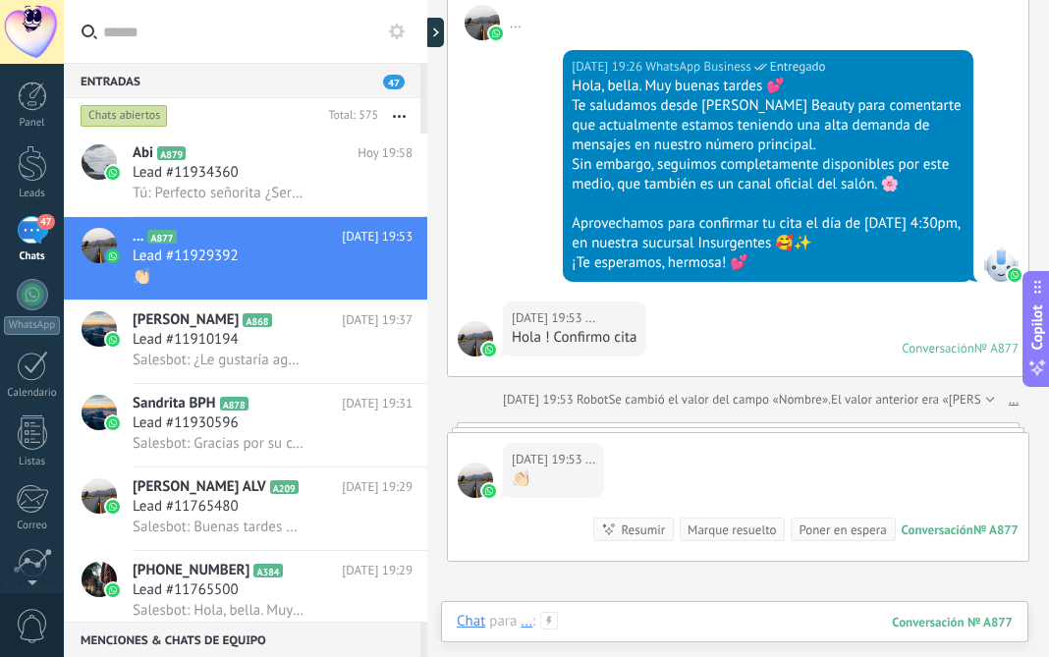
click at [634, 626] on div at bounding box center [735, 641] width 556 height 59
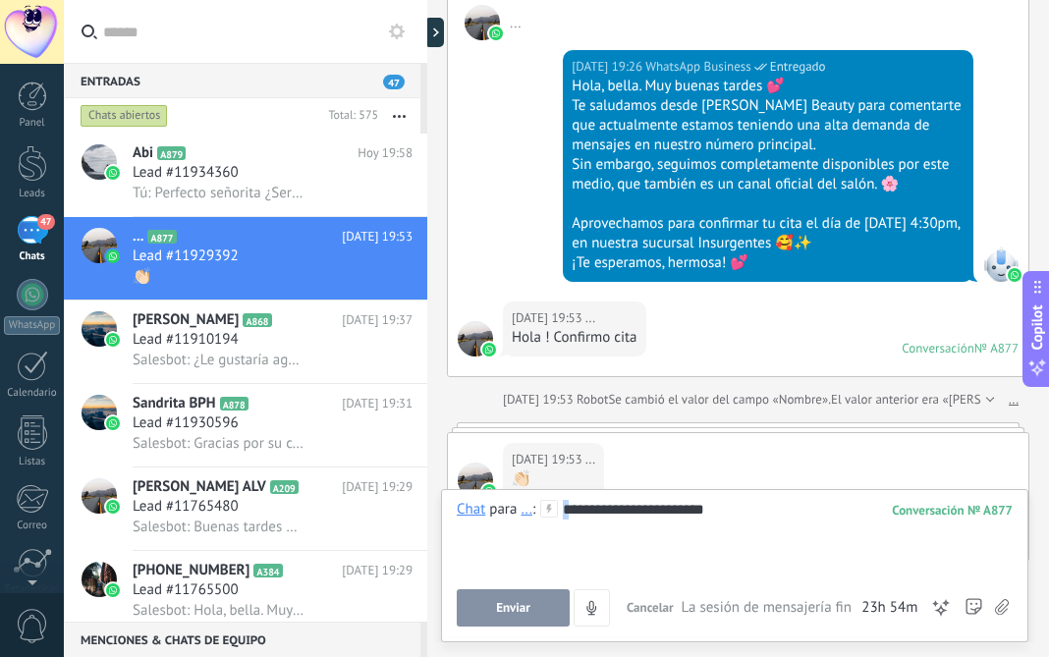
click at [570, 516] on div "**********" at bounding box center [735, 537] width 556 height 75
click at [731, 502] on div "**********" at bounding box center [735, 537] width 556 height 75
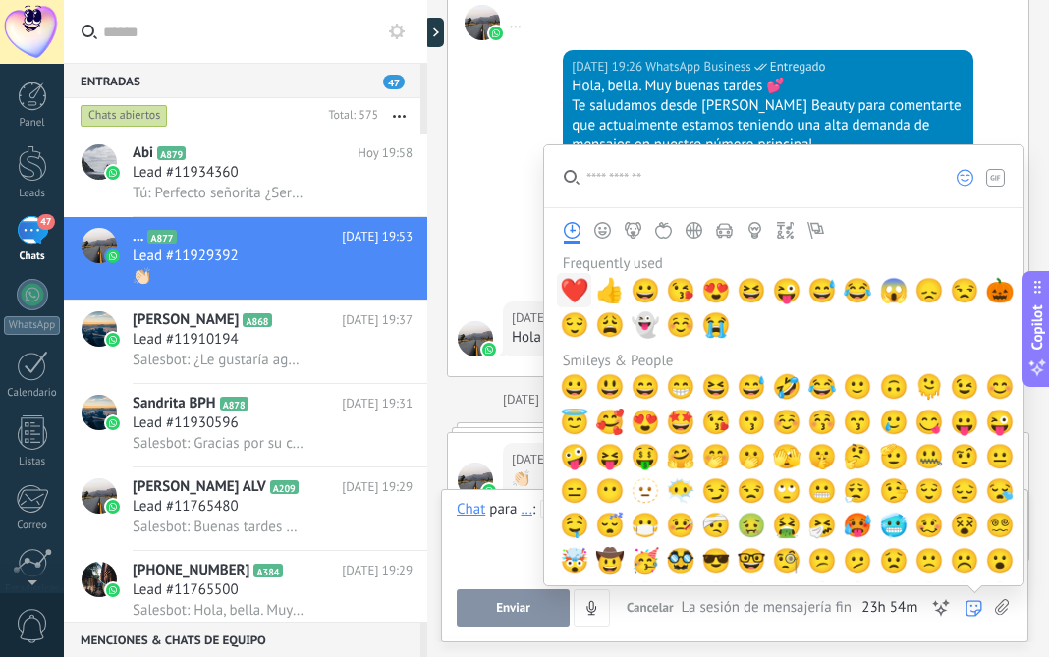
click at [572, 288] on span "❤️" at bounding box center [574, 291] width 29 height 28
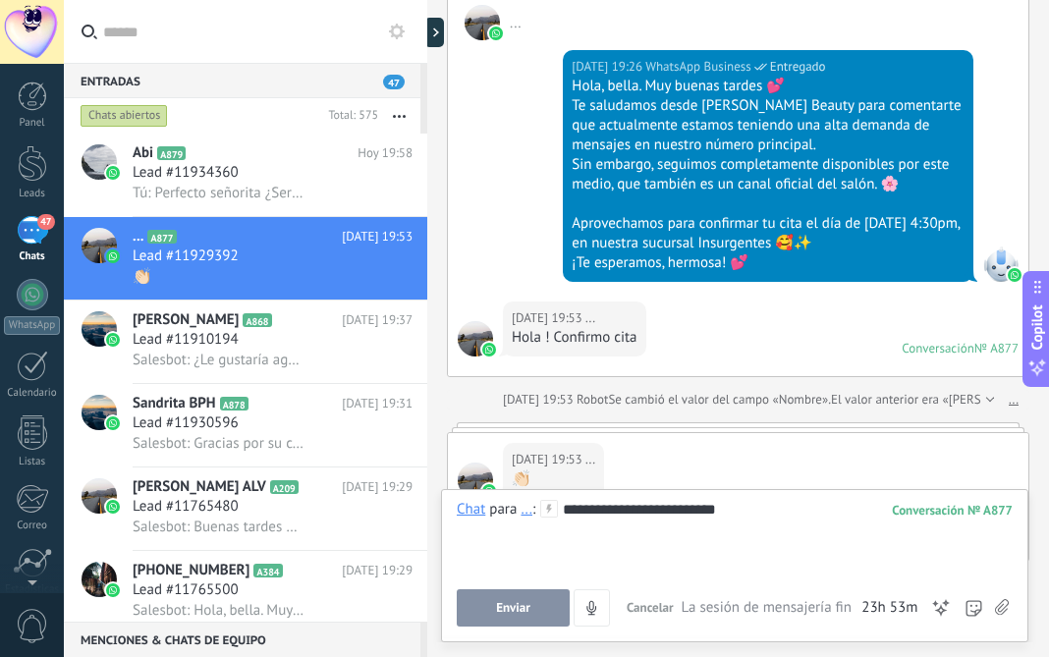
click at [530, 607] on span "Enviar" at bounding box center [513, 608] width 34 height 14
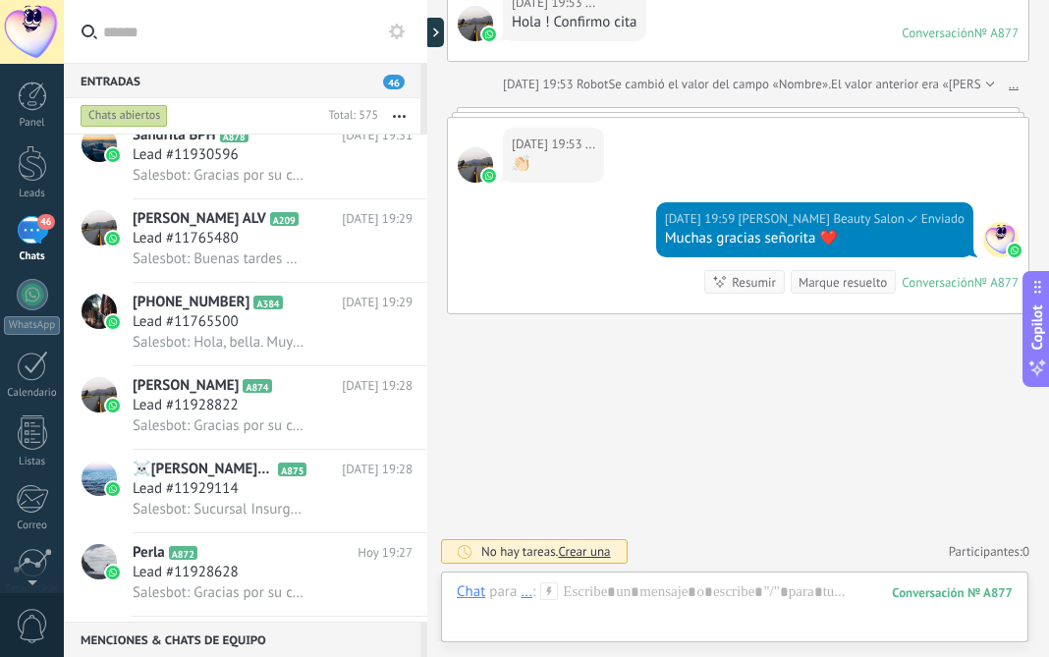
scroll to position [319, 0]
